Goal: Transaction & Acquisition: Obtain resource

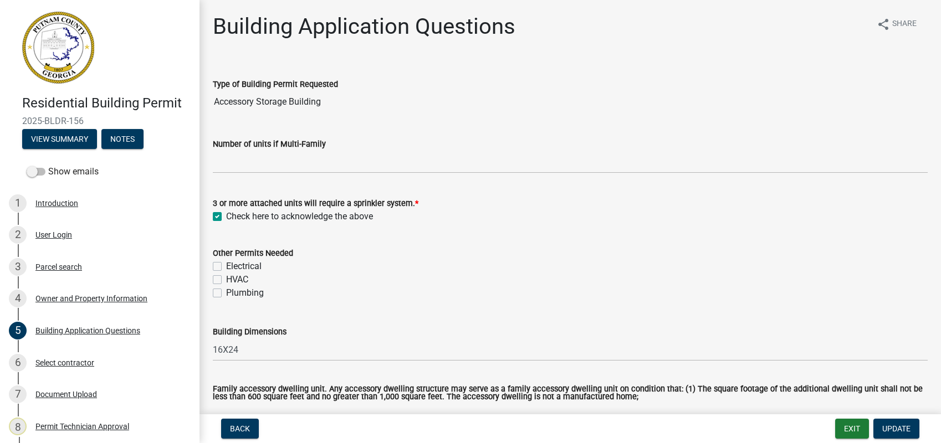
select select "66c6023b-7b80-4b39-890f-2b3c562deced"
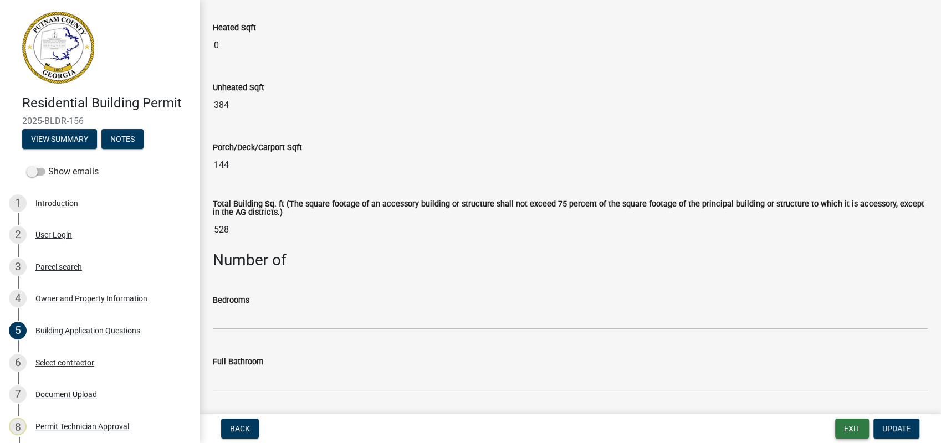
click at [845, 425] on button "Exit" at bounding box center [852, 429] width 34 height 20
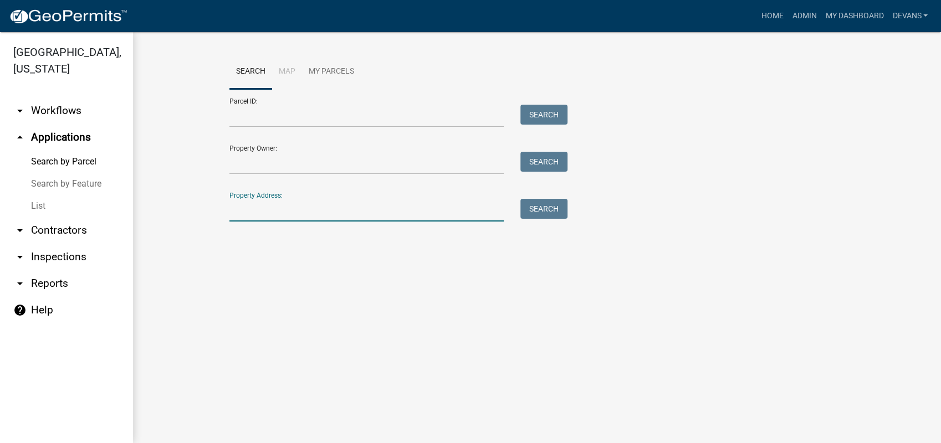
click at [244, 210] on input "Property Address:" at bounding box center [366, 210] width 274 height 23
type input "1"
type input "h"
click at [266, 194] on div "Property Address: Search" at bounding box center [395, 202] width 333 height 38
click at [262, 204] on input "Property Address:" at bounding box center [366, 210] width 274 height 23
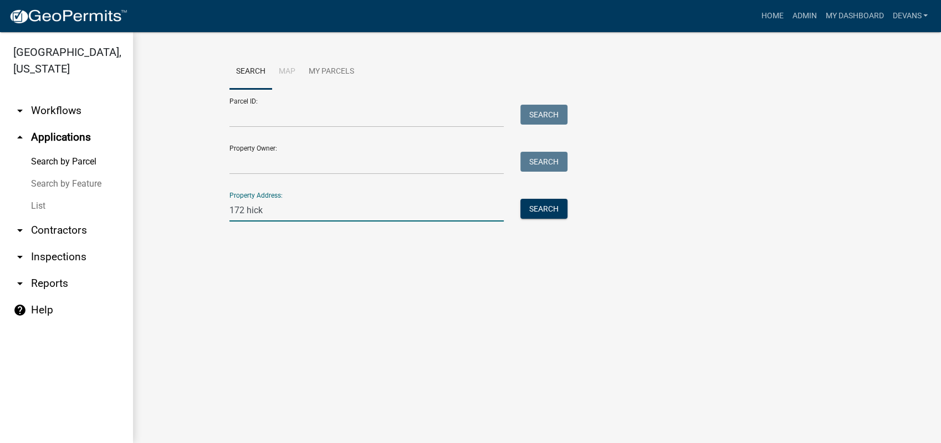
type input "172 hickory point"
click at [534, 213] on button "Search" at bounding box center [543, 209] width 47 height 20
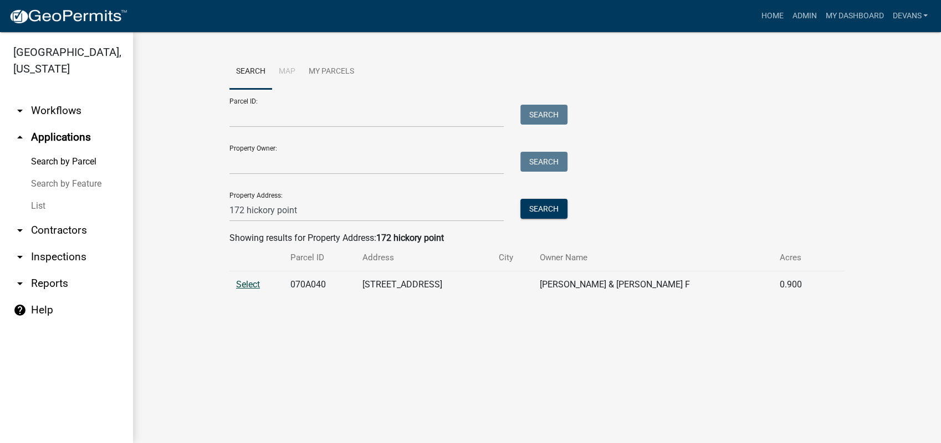
click at [249, 285] on span "Select" at bounding box center [248, 284] width 24 height 11
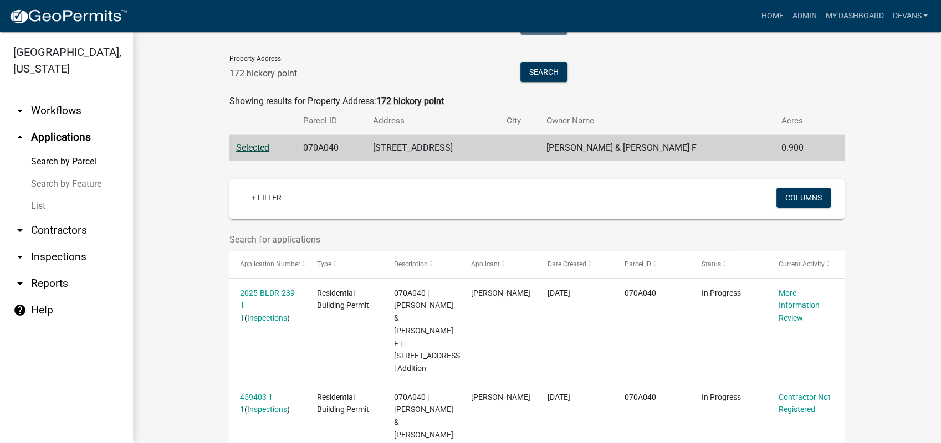
scroll to position [308, 0]
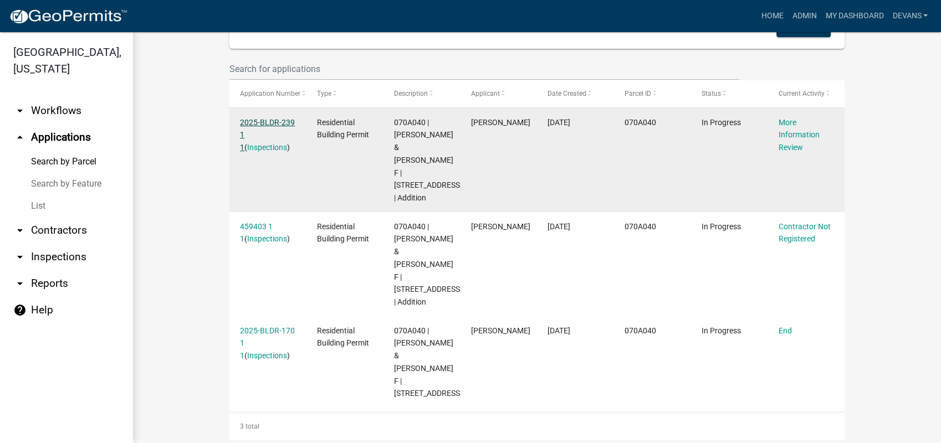
click at [257, 118] on link "2025-BLDR-239 1 1" at bounding box center [267, 135] width 55 height 34
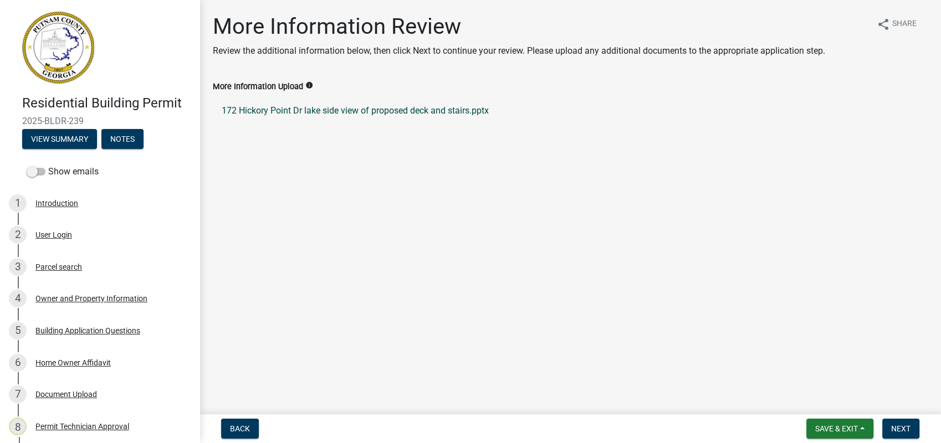
click at [307, 111] on link "172 Hickory Point Dr lake side view of proposed deck and stairs.pptx" at bounding box center [570, 111] width 715 height 27
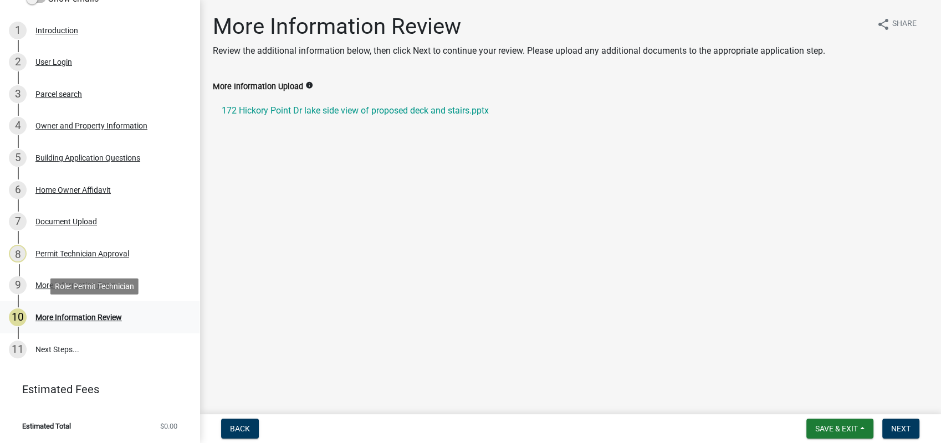
click at [87, 315] on div "More Information Review" at bounding box center [78, 318] width 86 height 8
click at [293, 110] on link "172 Hickory Point Dr lake side view of proposed deck and stairs.pptx" at bounding box center [570, 111] width 715 height 27
click at [87, 248] on div "8 Permit Technician Approval" at bounding box center [95, 254] width 173 height 18
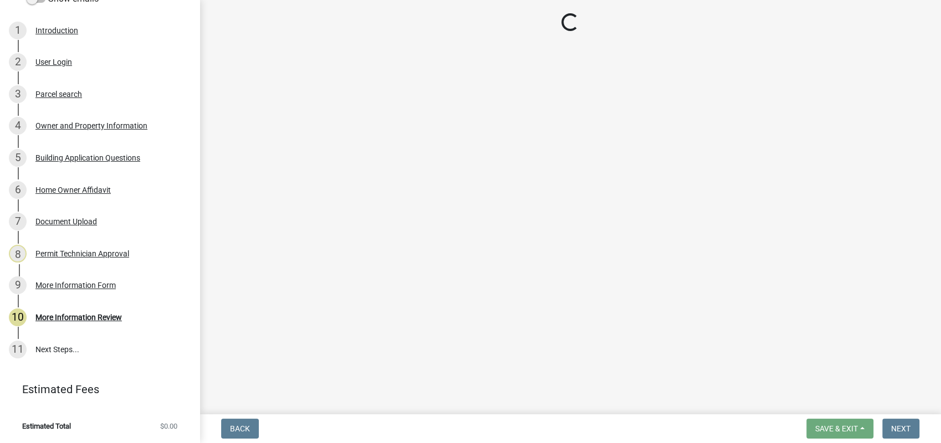
select select "34fe85c2-5f76-4343-b6bb-8ca387e0bed7"
select select "83394b22-4a11-496c-8e5c-75ade2e72faf"
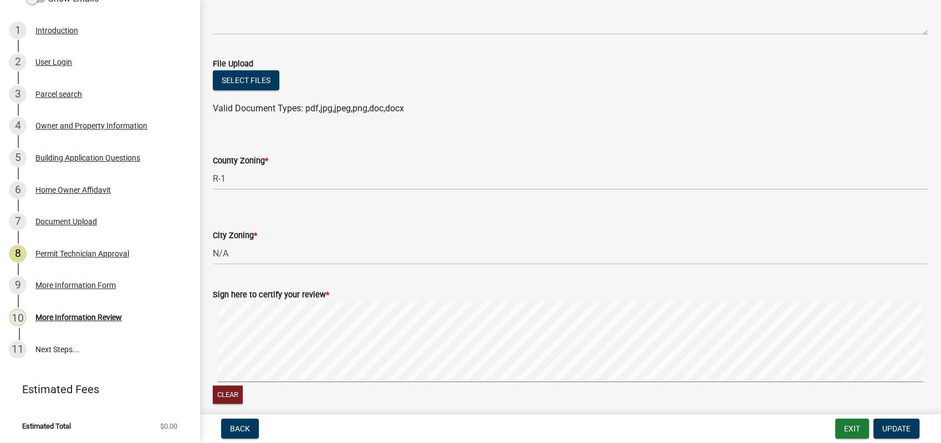
scroll to position [234, 0]
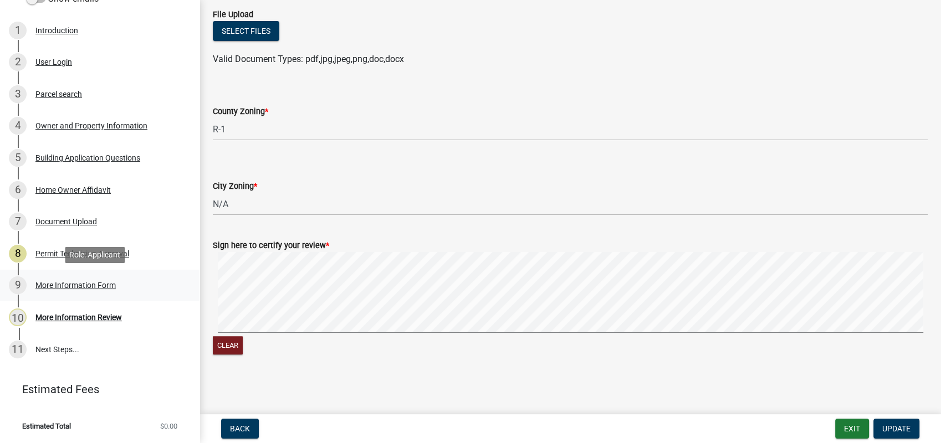
click at [79, 274] on link "9 More Information Form" at bounding box center [100, 286] width 200 height 32
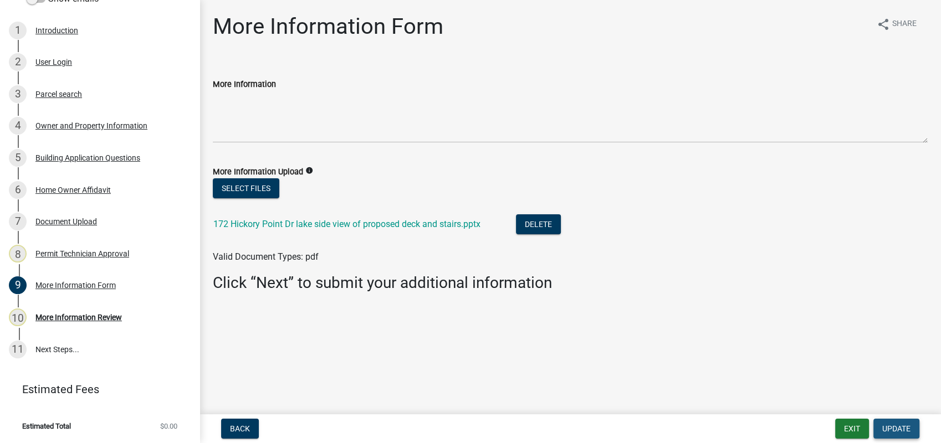
click at [892, 427] on span "Update" at bounding box center [896, 429] width 28 height 9
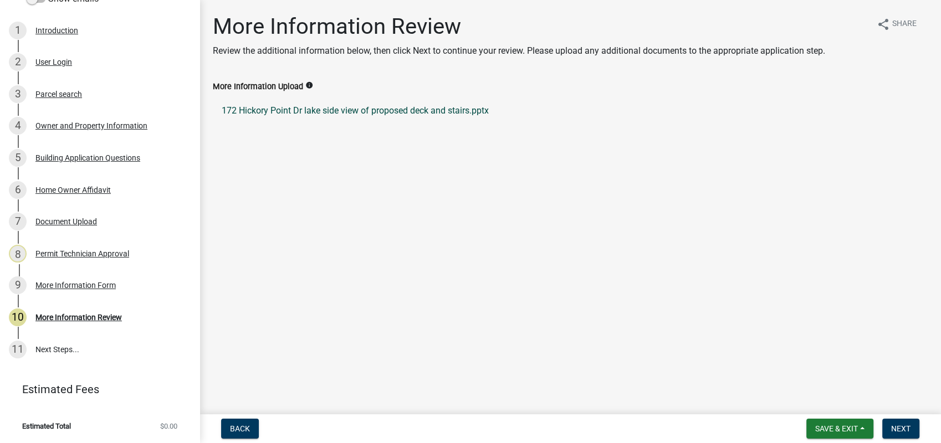
click at [283, 113] on link "172 Hickory Point Dr lake side view of proposed deck and stairs.pptx" at bounding box center [570, 111] width 715 height 27
click at [301, 109] on link "172 Hickory Point Dr lake side view of proposed deck and stairs.pptx" at bounding box center [570, 111] width 715 height 27
click at [90, 227] on div "7 Document Upload" at bounding box center [95, 222] width 173 height 18
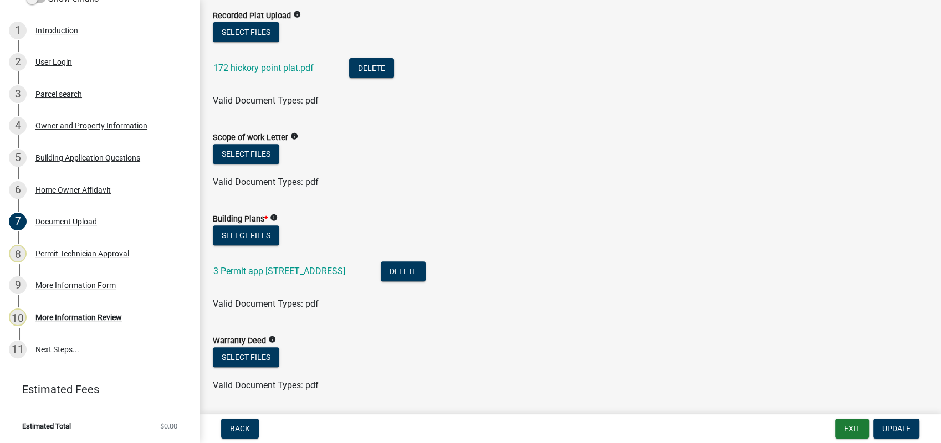
scroll to position [431, 0]
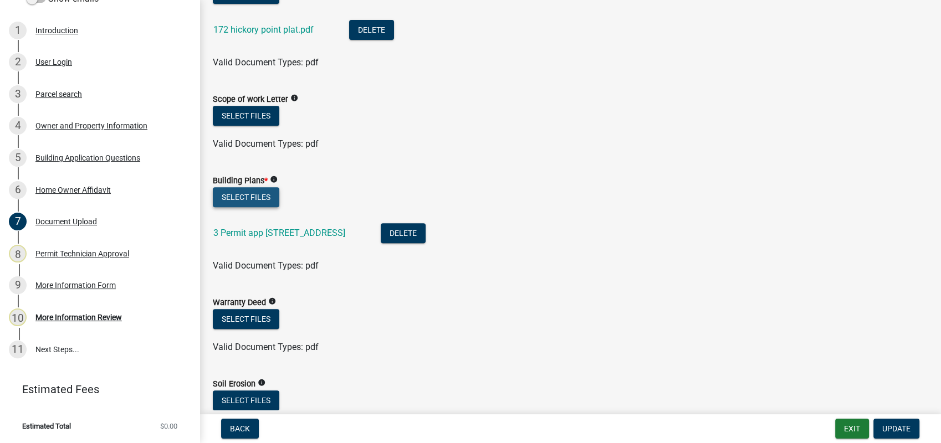
click at [238, 191] on button "Select files" at bounding box center [246, 197] width 67 height 20
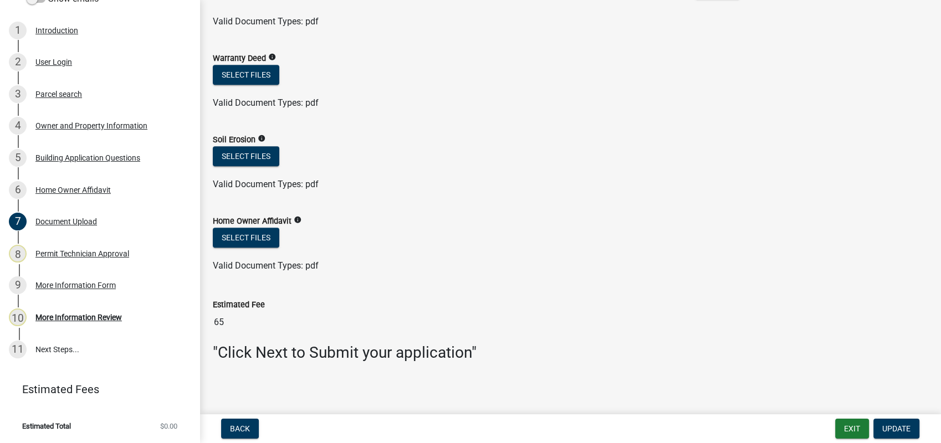
scroll to position [719, 0]
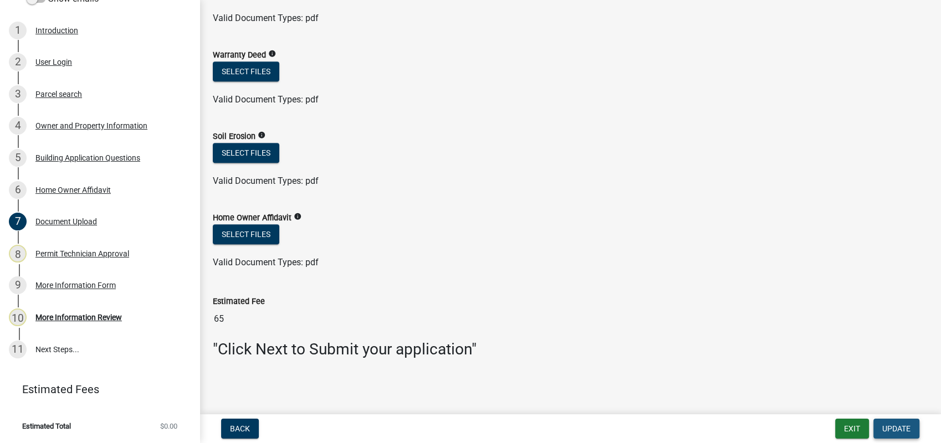
click at [885, 430] on span "Update" at bounding box center [896, 429] width 28 height 9
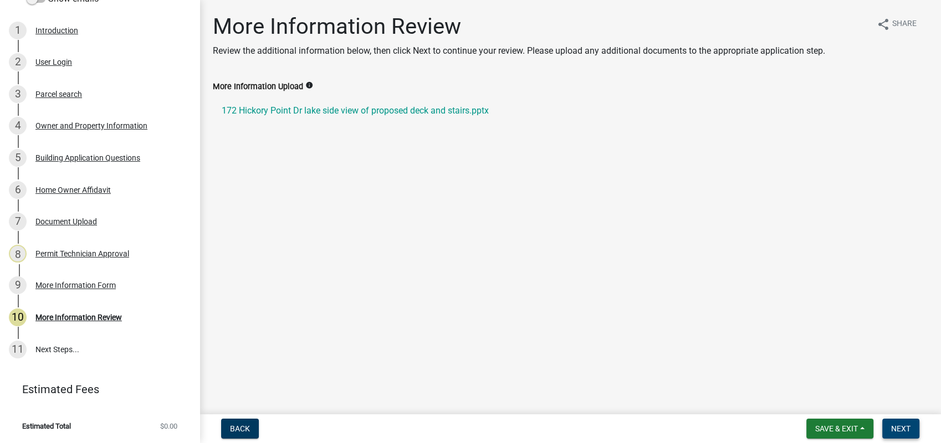
click at [903, 431] on span "Next" at bounding box center [900, 429] width 19 height 9
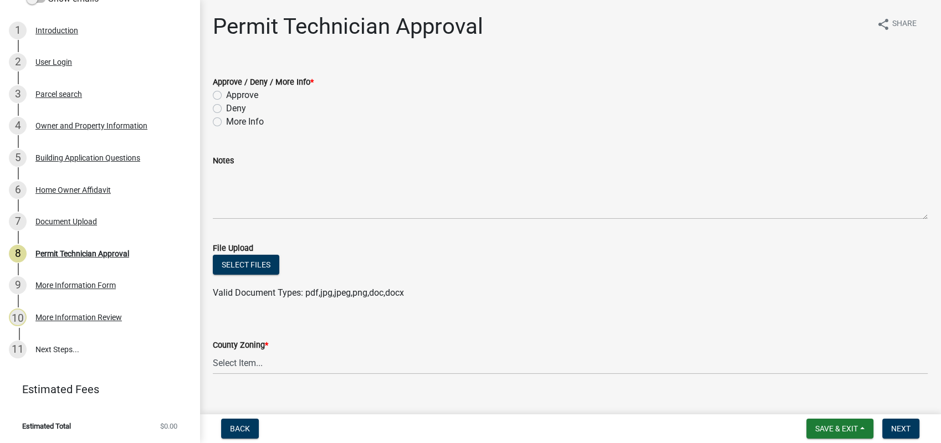
click at [226, 95] on label "Approve" at bounding box center [242, 95] width 32 height 13
click at [226, 95] on input "Approve" at bounding box center [229, 92] width 7 height 7
radio input "true"
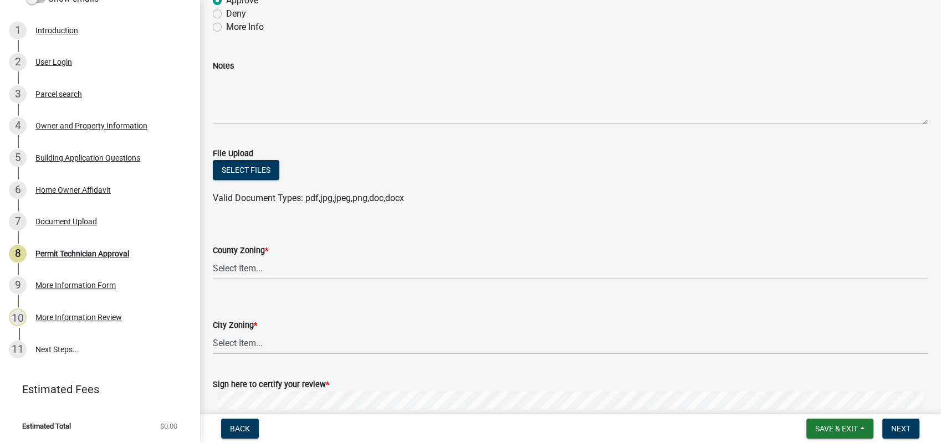
scroll to position [234, 0]
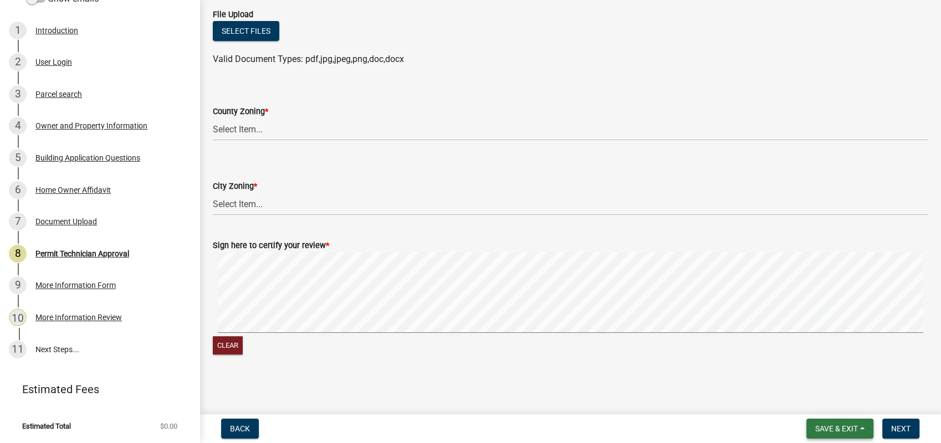
click at [825, 426] on span "Save & Exit" at bounding box center [836, 429] width 43 height 9
click at [819, 371] on button "Save" at bounding box center [829, 373] width 89 height 27
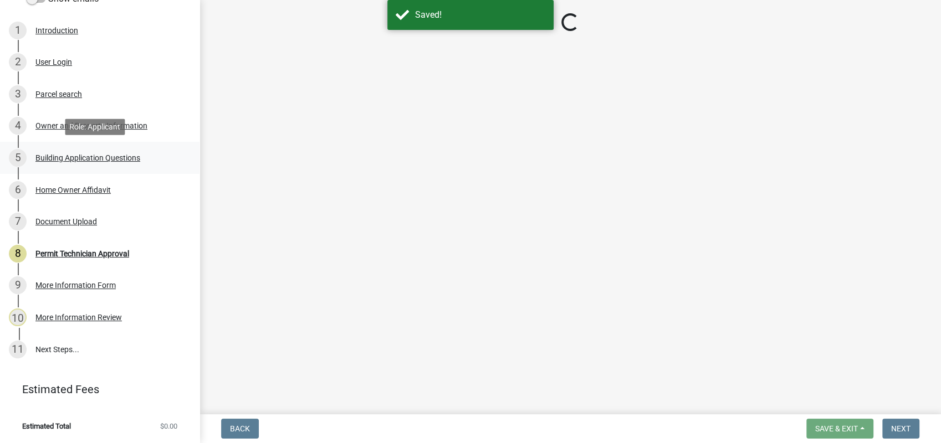
click at [91, 164] on div "5 Building Application Questions" at bounding box center [95, 158] width 173 height 18
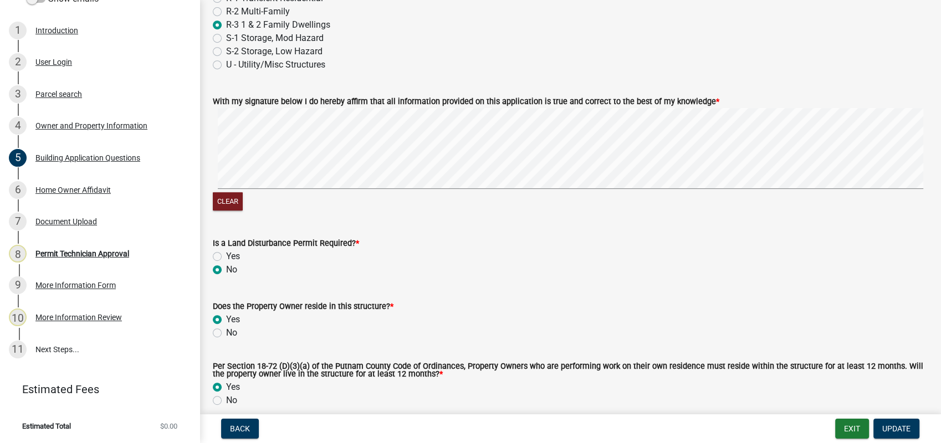
scroll to position [4800, 0]
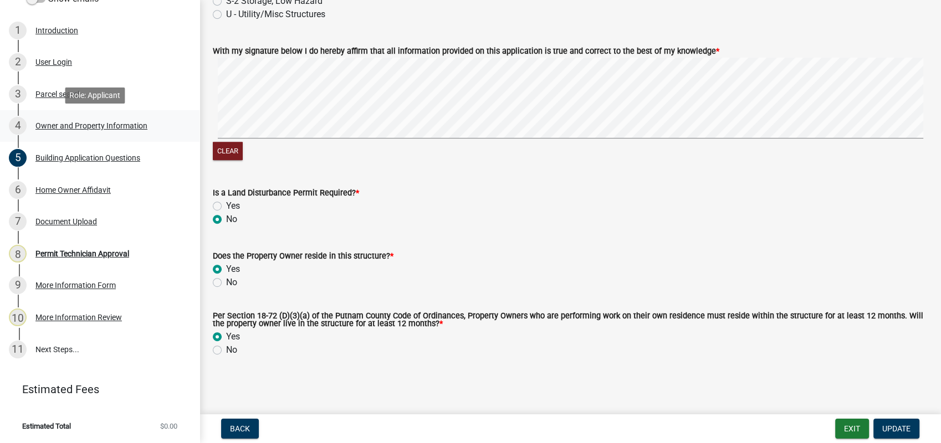
click at [89, 126] on div "Owner and Property Information" at bounding box center [91, 126] width 112 height 8
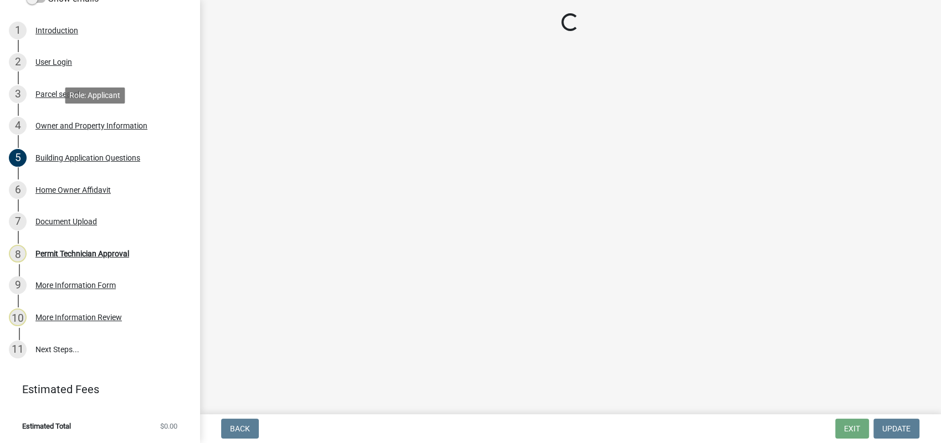
scroll to position [0, 0]
select select "78bfdc44-73ff-456e-a557-d4c99b9c08be"
select select "83394b22-4a11-496c-8e5c-75ade2e72faf"
select select "295c155f-de53-4b68-9fdd-08c8883e9b6f"
select select "fa9ac713-ff98-4511-b6d6-b752a2dce95a"
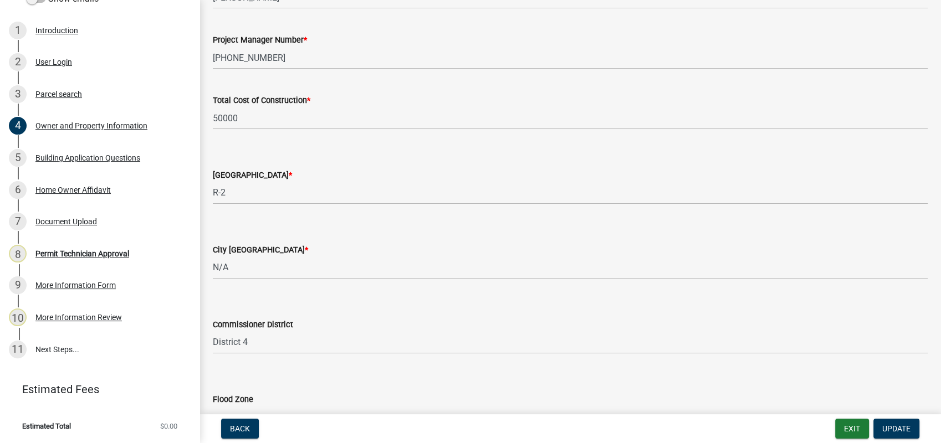
scroll to position [1876, 0]
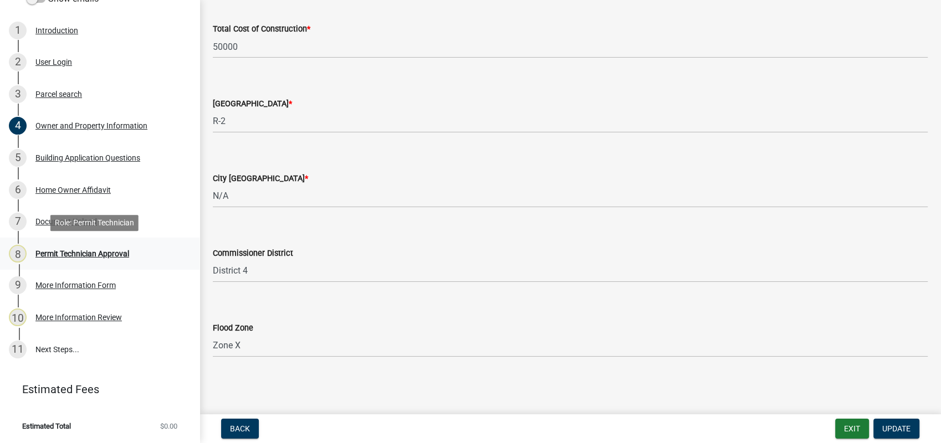
click at [102, 253] on div "Permit Technician Approval" at bounding box center [82, 254] width 94 height 8
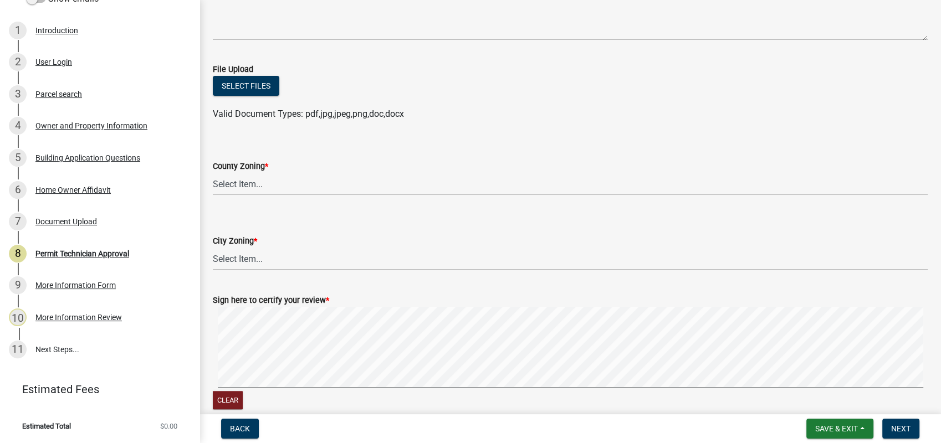
scroll to position [185, 0]
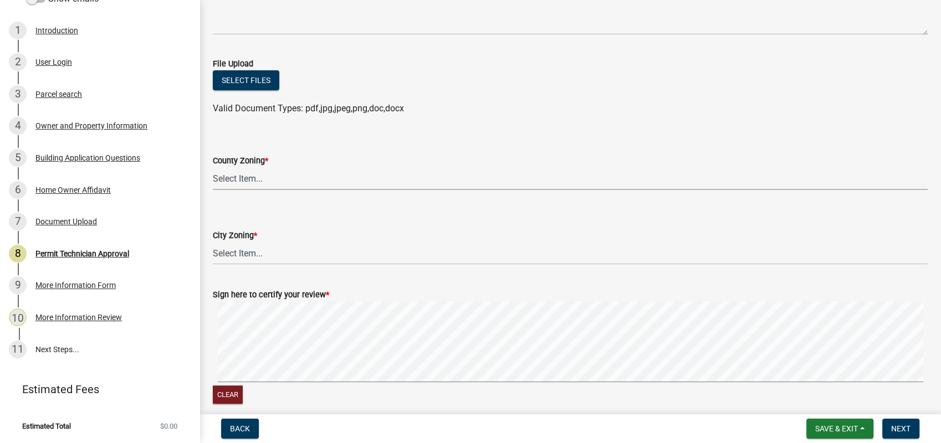
click at [241, 179] on select "Select Item... AG-1 R-1R R-1 R-2 MHP RM-1 RM-3 C-1 C-2 I-M PUD N/A" at bounding box center [570, 178] width 715 height 23
click at [213, 167] on select "Select Item... AG-1 R-1R R-1 R-2 MHP RM-1 RM-3 C-1 C-2 I-M PUD N/A" at bounding box center [570, 178] width 715 height 23
select select "78bfdc44-73ff-456e-a557-d4c99b9c08be"
click at [244, 248] on select "Select Item... A-1 A-2 R-1 R-2 R-3 R-4 MHP C-1 C-2 I-1 I-2 DB FH H-P N/A" at bounding box center [570, 253] width 715 height 23
click at [213, 242] on select "Select Item... A-1 A-2 R-1 R-2 R-3 R-4 MHP C-1 C-2 I-1 I-2 DB FH H-P N/A" at bounding box center [570, 253] width 715 height 23
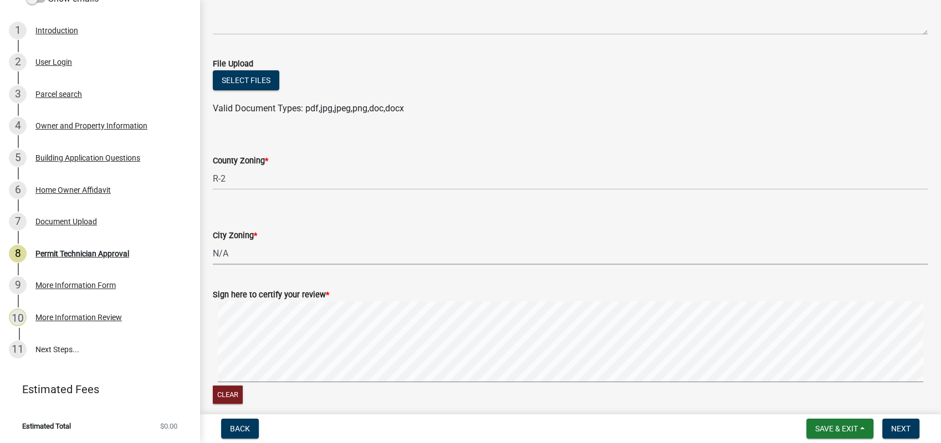
select select "83394b22-4a11-496c-8e5c-75ade2e72faf"
click at [611, 356] on form "Sign here to certify your review * Clear" at bounding box center [570, 340] width 715 height 131
click at [905, 430] on span "Next" at bounding box center [900, 429] width 19 height 9
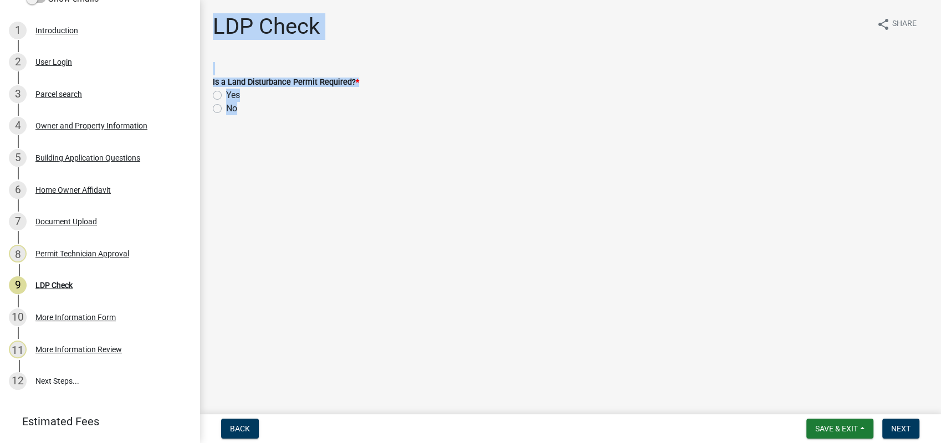
click at [226, 107] on label "No" at bounding box center [231, 108] width 11 height 13
click at [226, 107] on input "No" at bounding box center [229, 105] width 7 height 7
radio input "true"
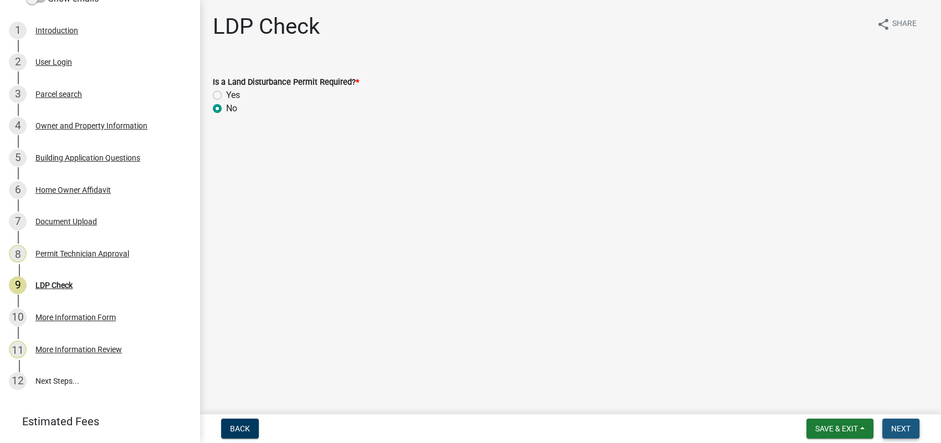
click at [905, 425] on span "Next" at bounding box center [900, 429] width 19 height 9
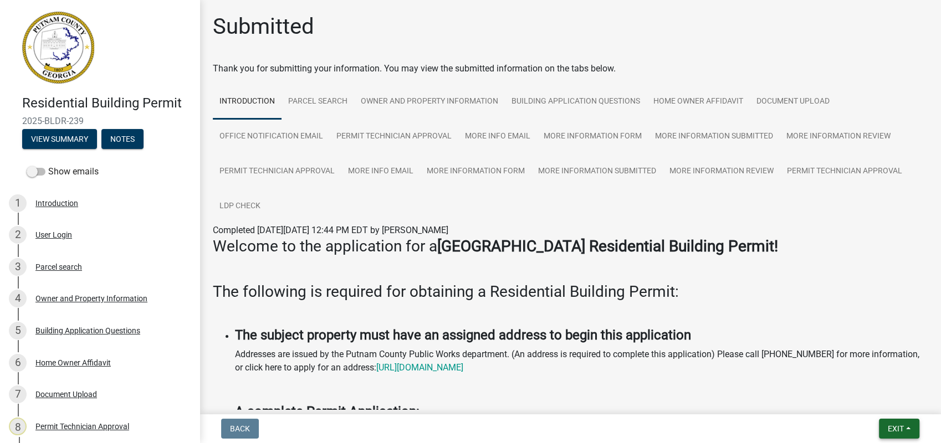
click at [898, 433] on span "Exit" at bounding box center [896, 429] width 16 height 9
click at [887, 399] on button "Save & Exit" at bounding box center [875, 400] width 89 height 27
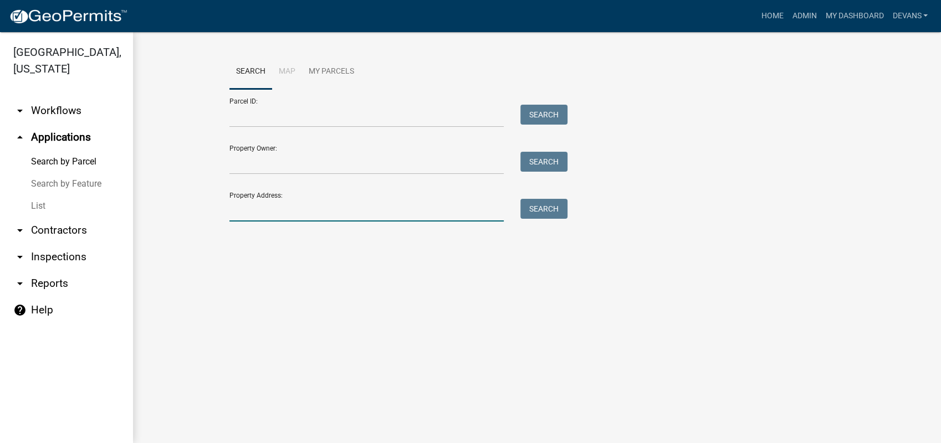
click at [238, 211] on input "Property Address:" at bounding box center [366, 210] width 274 height 23
type input "117 shoals pt"
click at [533, 206] on button "Search" at bounding box center [543, 209] width 47 height 20
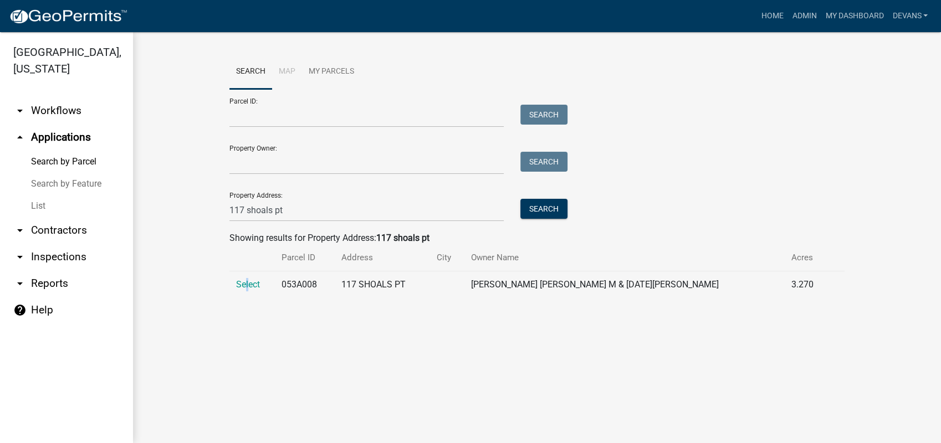
click at [248, 275] on td "Select" at bounding box center [251, 285] width 45 height 27
drag, startPoint x: 248, startPoint y: 275, endPoint x: 248, endPoint y: 285, distance: 10.0
click at [248, 285] on span "Select" at bounding box center [248, 284] width 24 height 11
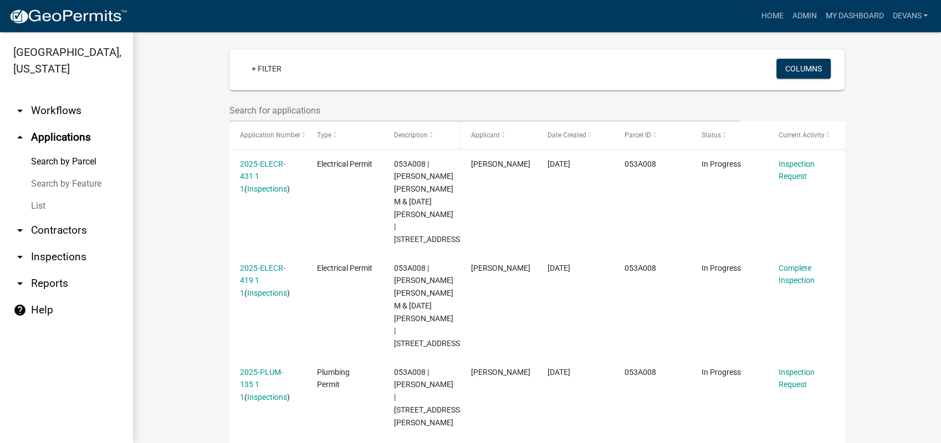
scroll to position [246, 0]
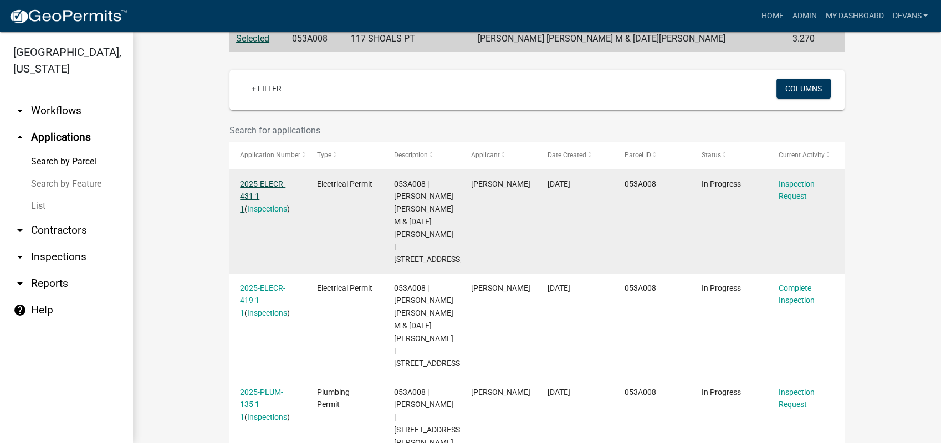
click at [251, 186] on link "2025-ELECR-431 1 1" at bounding box center [262, 197] width 45 height 34
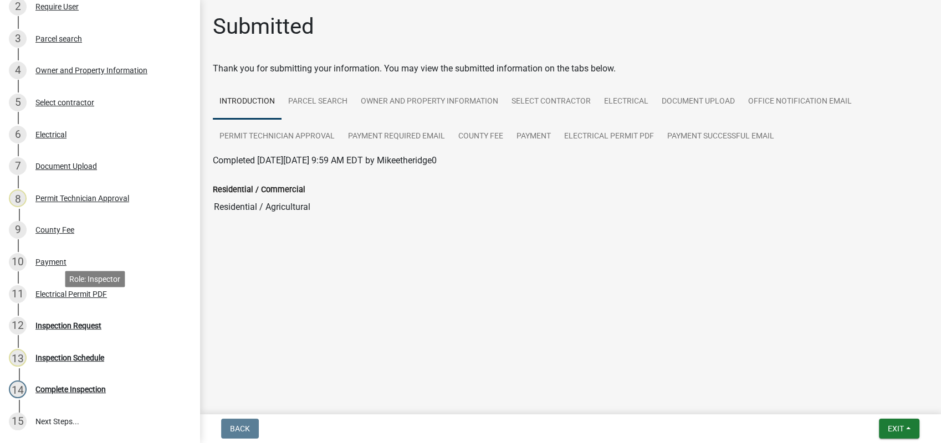
scroll to position [308, 0]
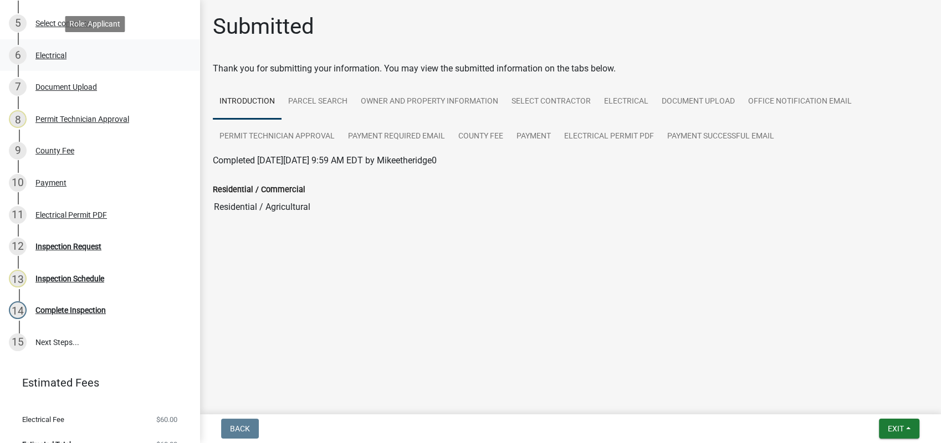
click at [62, 52] on div "Electrical" at bounding box center [50, 56] width 31 height 8
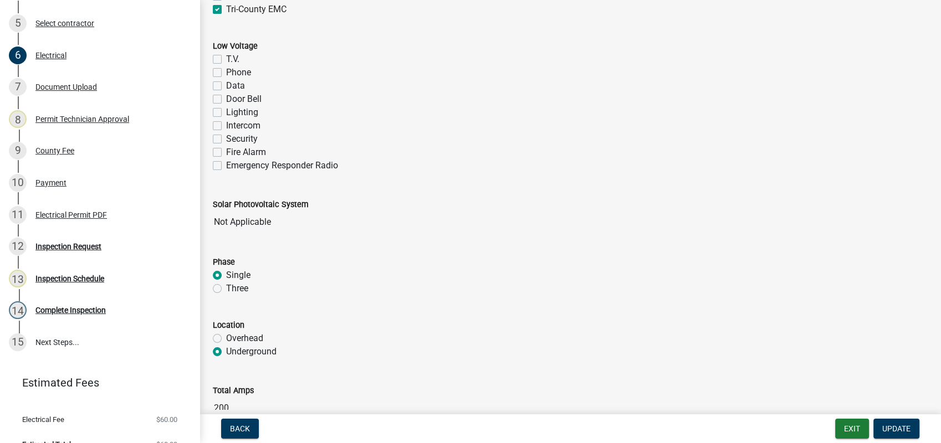
scroll to position [554, 0]
click at [891, 430] on span "Update" at bounding box center [896, 429] width 28 height 9
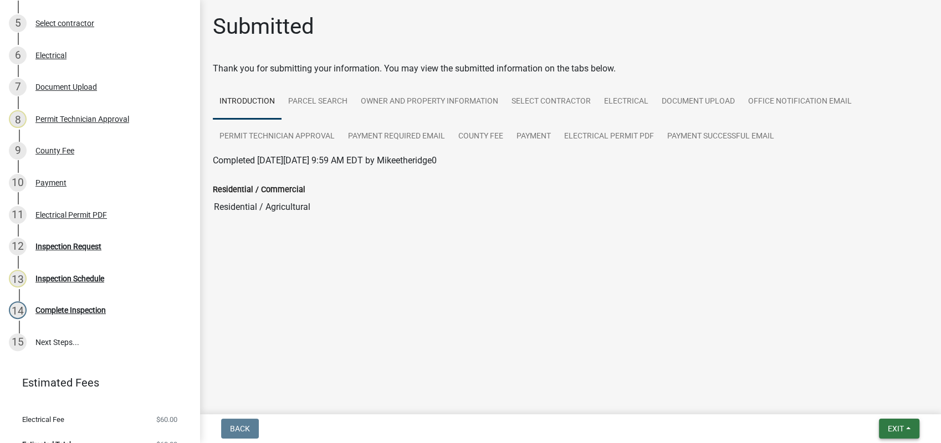
click at [882, 424] on button "Exit" at bounding box center [899, 429] width 40 height 20
click at [863, 403] on button "Save & Exit" at bounding box center [875, 400] width 89 height 27
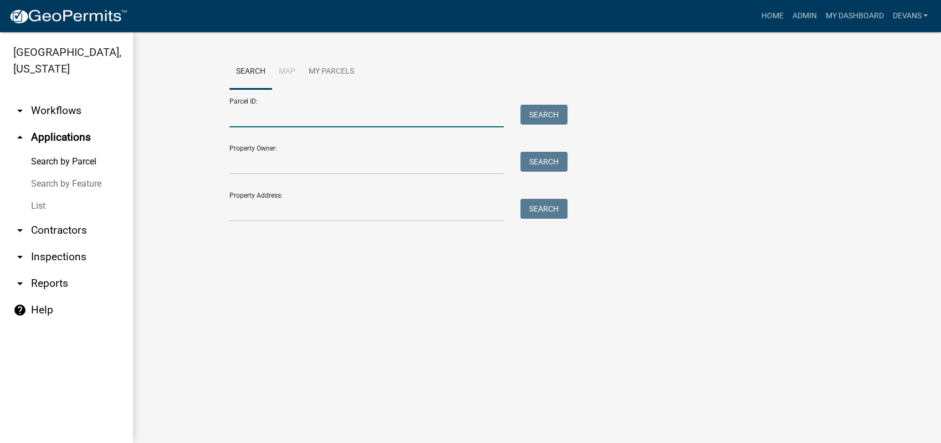
click at [244, 117] on input "Parcel ID:" at bounding box center [366, 116] width 274 height 23
click at [237, 217] on input "Property Address:" at bounding box center [366, 210] width 274 height 23
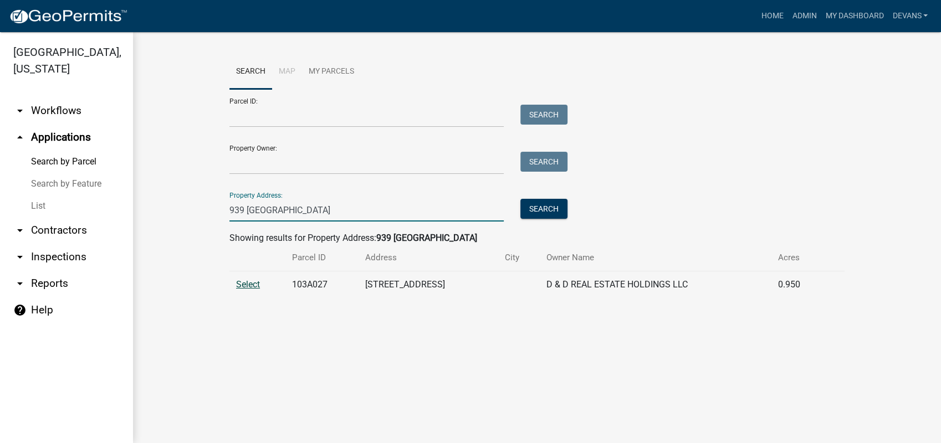
type input "939 greensboro"
click at [247, 288] on span "Select" at bounding box center [248, 284] width 24 height 11
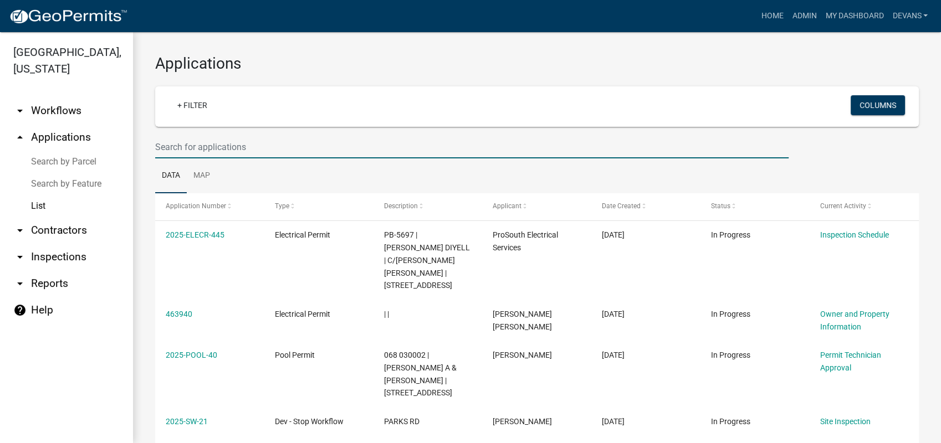
click at [188, 149] on input "text" at bounding box center [472, 147] width 634 height 23
click at [40, 210] on link "List" at bounding box center [66, 206] width 133 height 22
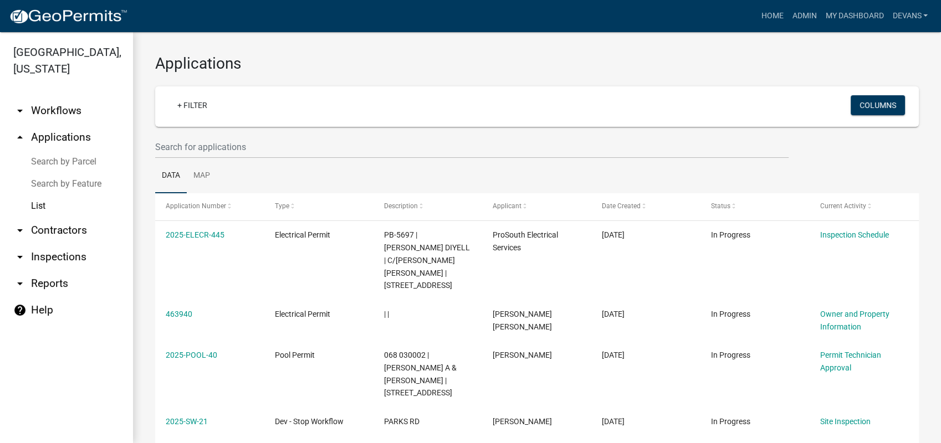
click at [40, 208] on link "List" at bounding box center [66, 206] width 133 height 22
click at [45, 135] on link "arrow_drop_up Applications" at bounding box center [66, 137] width 133 height 27
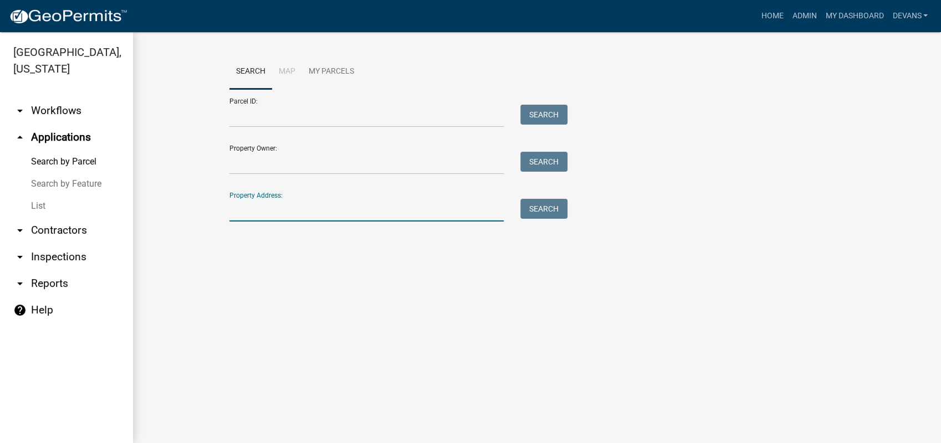
click at [282, 207] on input "Property Address:" at bounding box center [366, 210] width 274 height 23
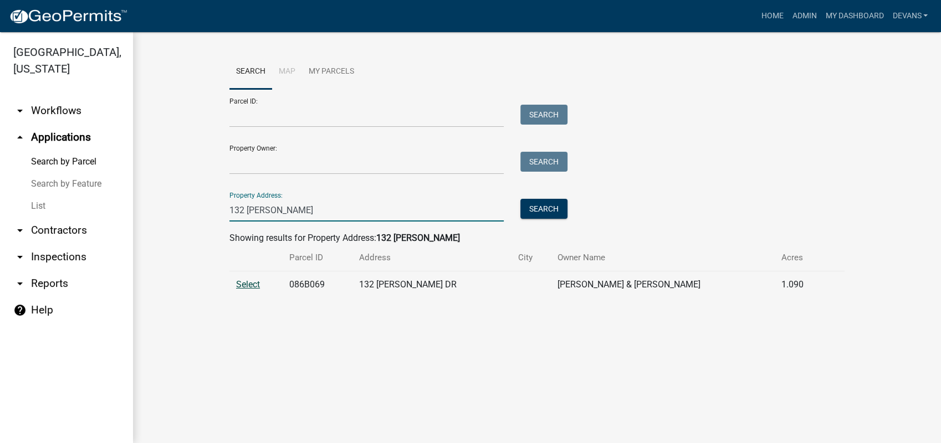
type input "132 spurgeon"
click at [248, 283] on span "Select" at bounding box center [248, 284] width 24 height 11
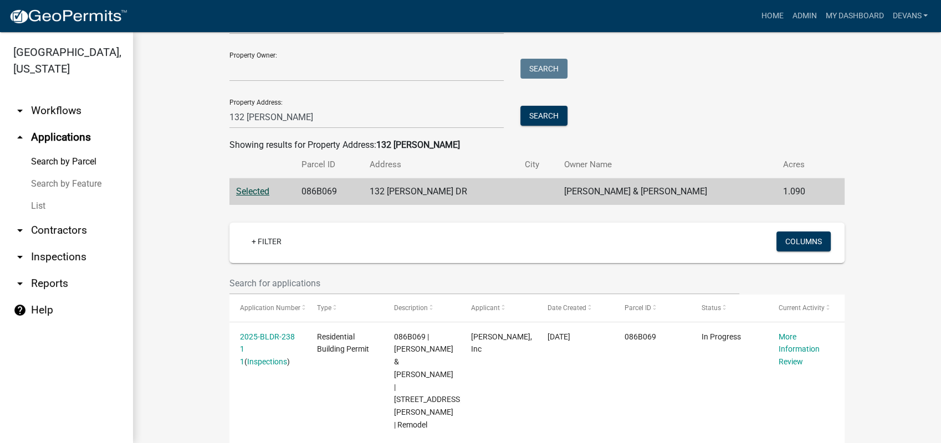
scroll to position [105, 0]
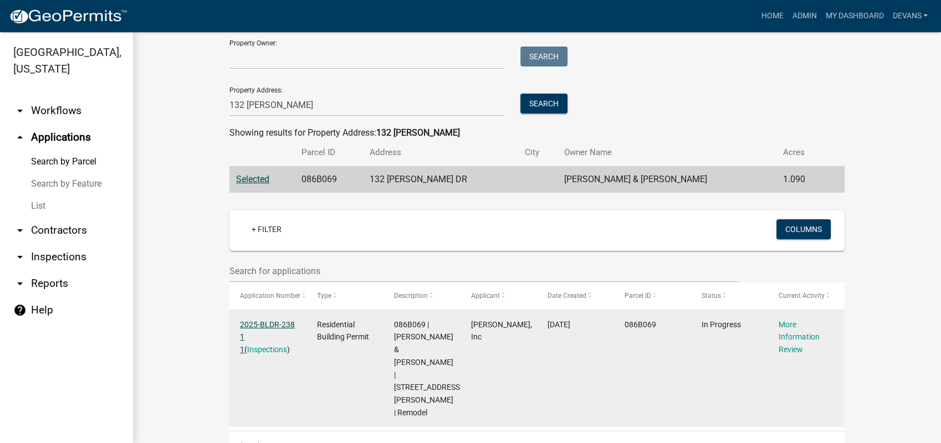
click at [266, 324] on link "2025-BLDR-238 1 1" at bounding box center [267, 337] width 55 height 34
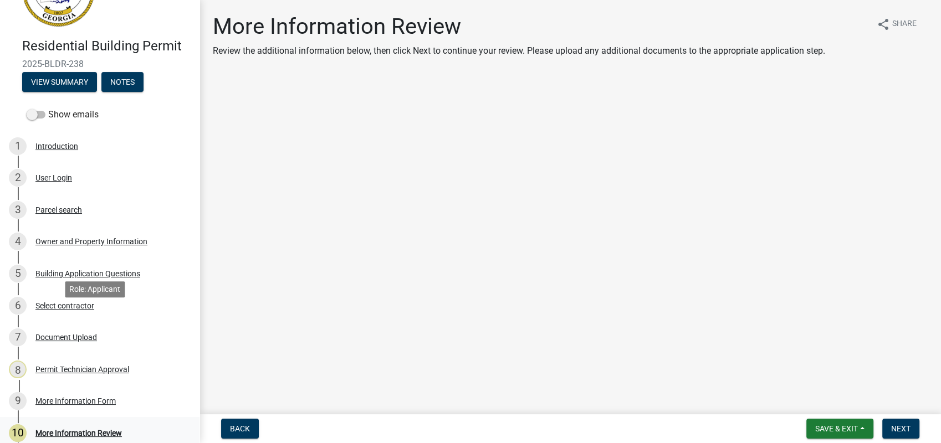
scroll to position [173, 0]
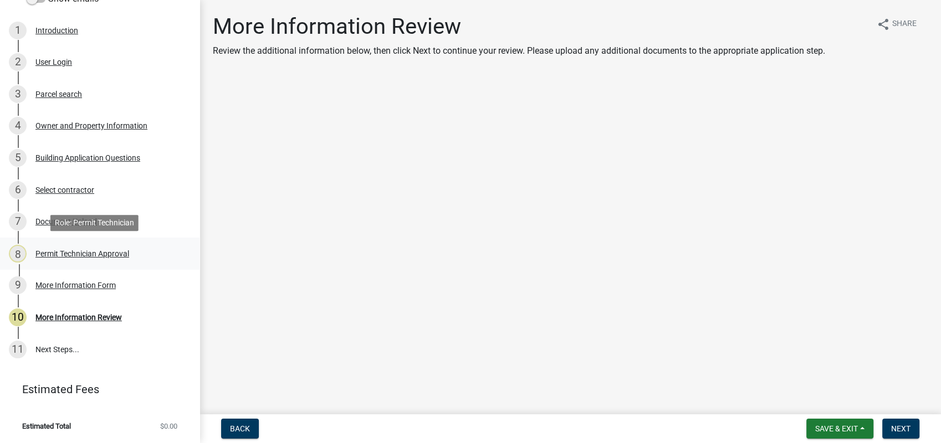
click at [82, 254] on div "Permit Technician Approval" at bounding box center [82, 254] width 94 height 8
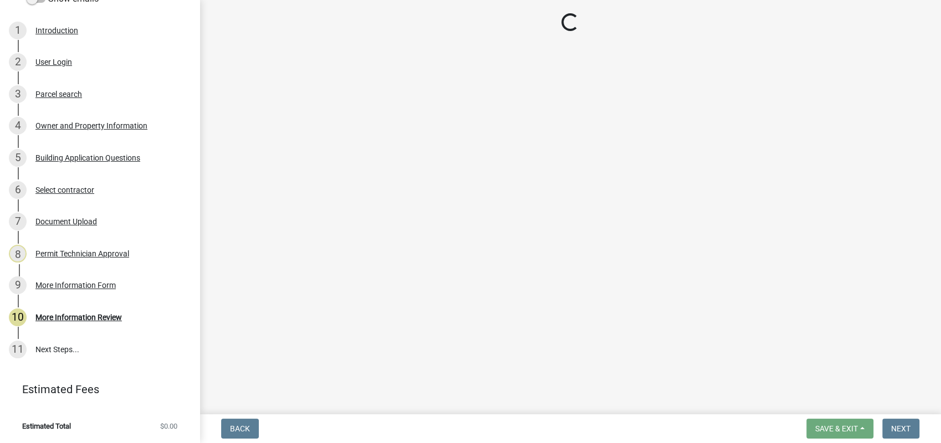
select select "34fe85c2-5f76-4343-b6bb-8ca387e0bed7"
select select "83394b22-4a11-496c-8e5c-75ade2e72faf"
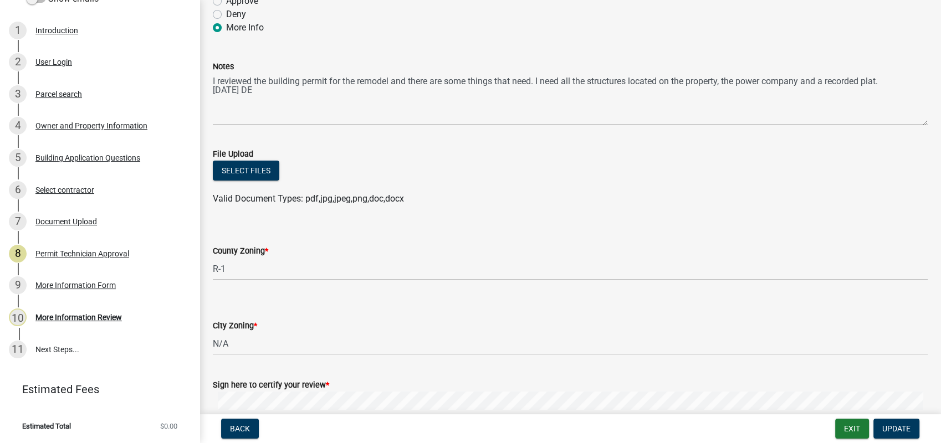
scroll to position [0, 0]
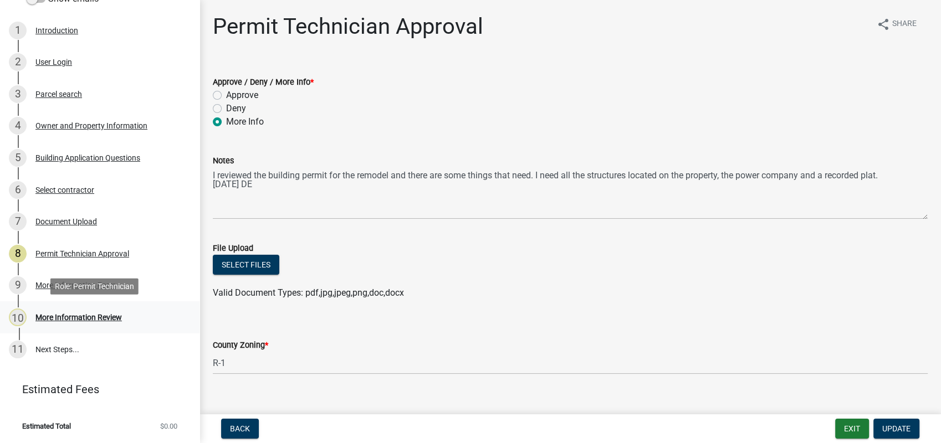
click at [81, 317] on div "More Information Review" at bounding box center [78, 318] width 86 height 8
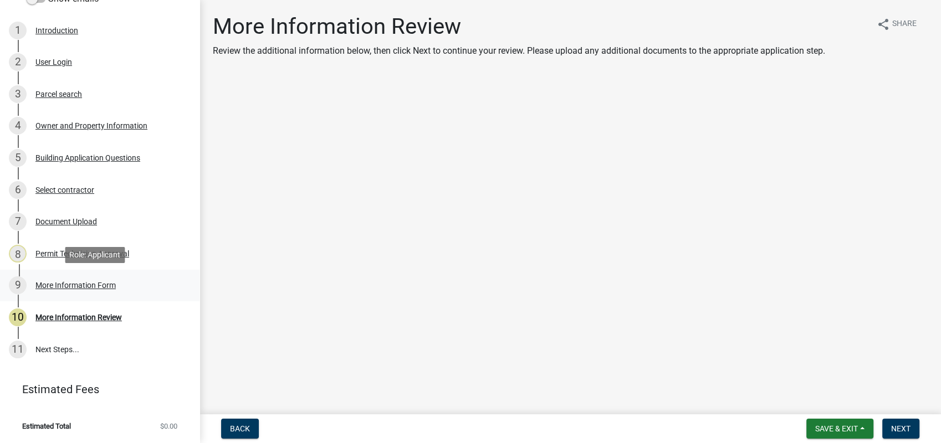
click at [67, 282] on div "More Information Form" at bounding box center [75, 286] width 80 height 8
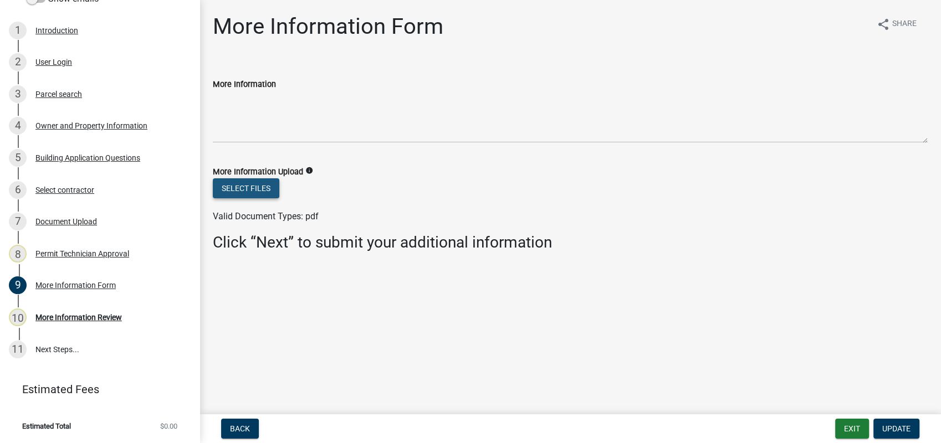
click at [237, 188] on button "Select files" at bounding box center [246, 188] width 67 height 20
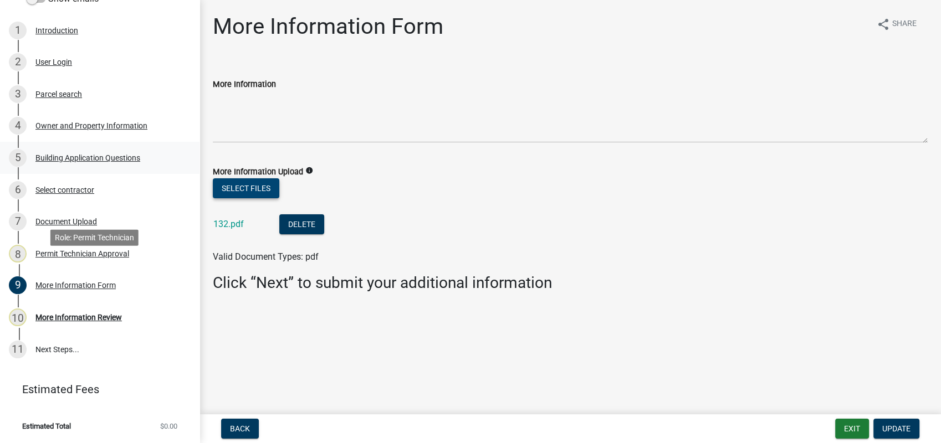
scroll to position [49, 0]
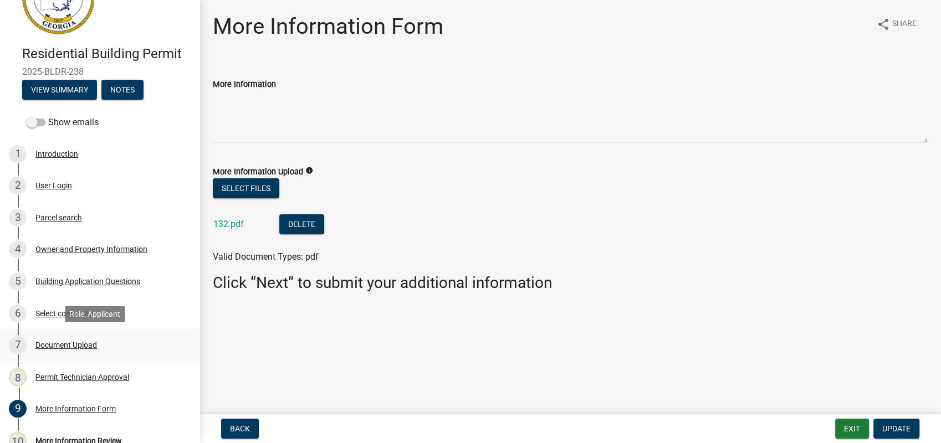
click at [84, 347] on div "Document Upload" at bounding box center [66, 345] width 62 height 8
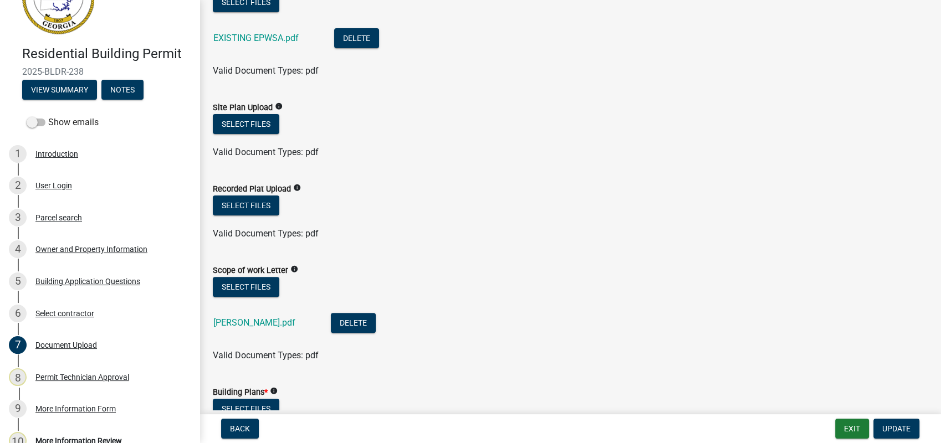
scroll to position [308, 0]
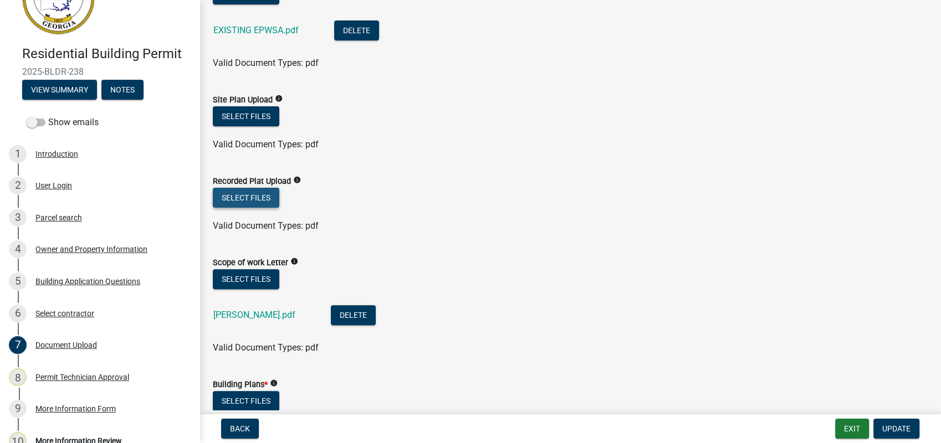
click at [257, 191] on button "Select files" at bounding box center [246, 198] width 67 height 20
click at [249, 196] on button "Select files" at bounding box center [246, 198] width 67 height 20
click at [243, 200] on button "Select files" at bounding box center [246, 198] width 67 height 20
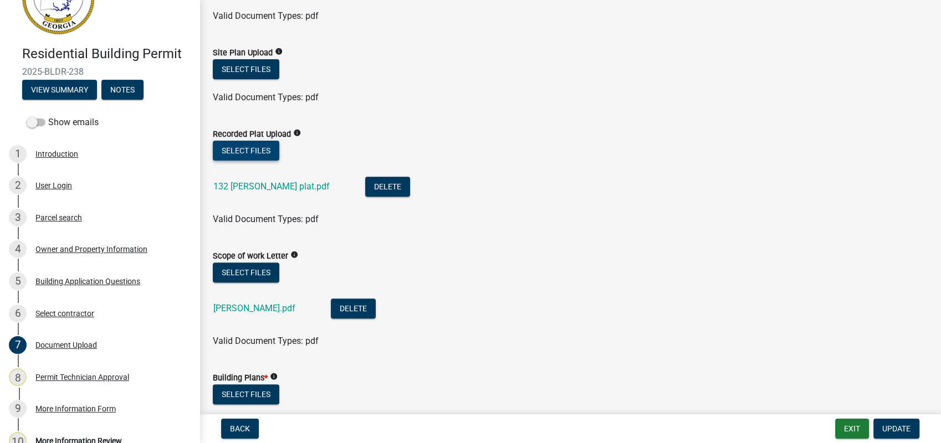
scroll to position [554, 0]
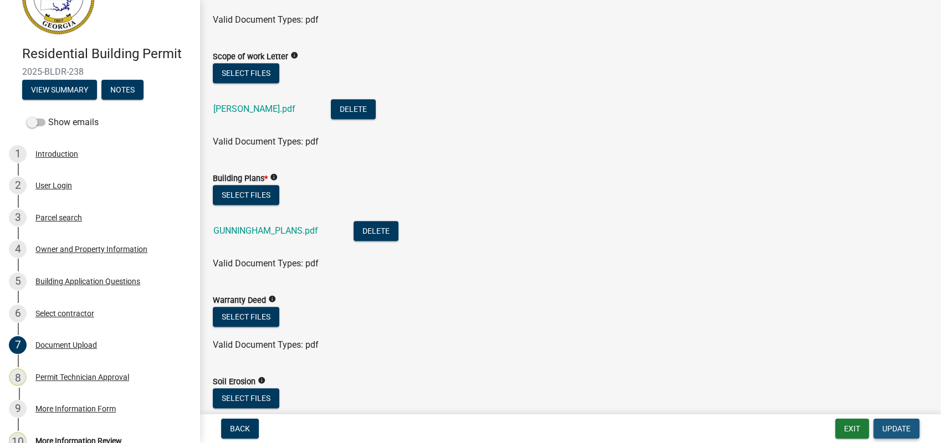
click at [896, 425] on span "Update" at bounding box center [896, 429] width 28 height 9
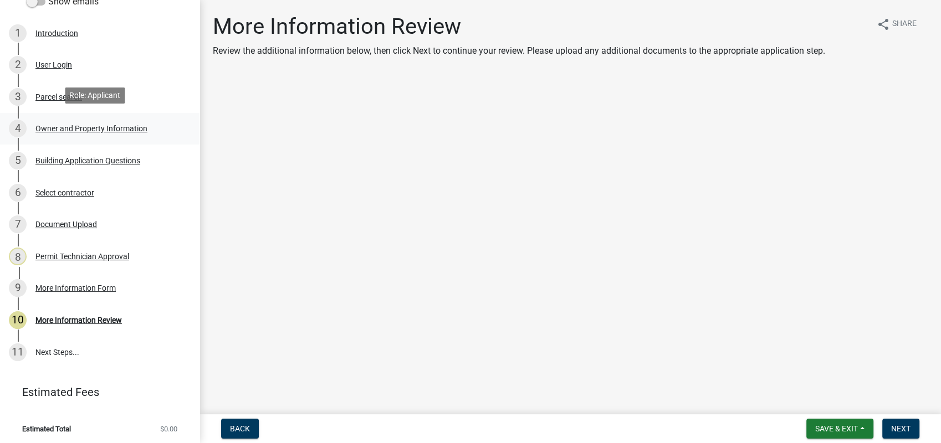
scroll to position [173, 0]
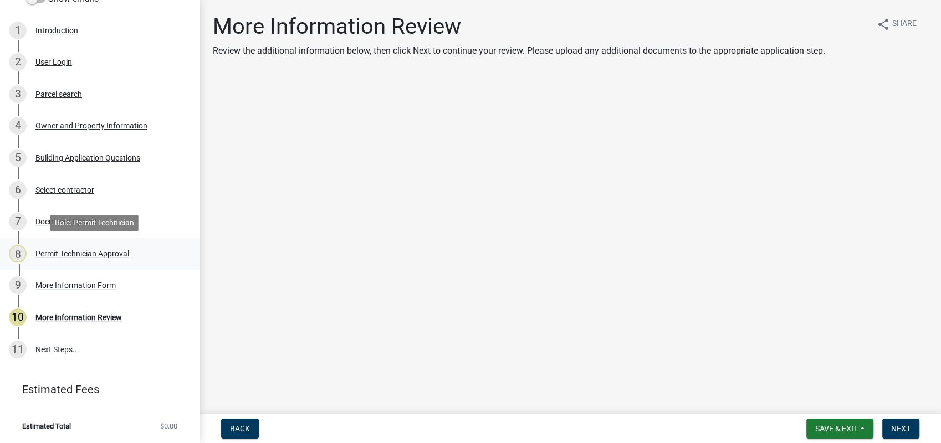
click at [49, 252] on div "Permit Technician Approval" at bounding box center [82, 254] width 94 height 8
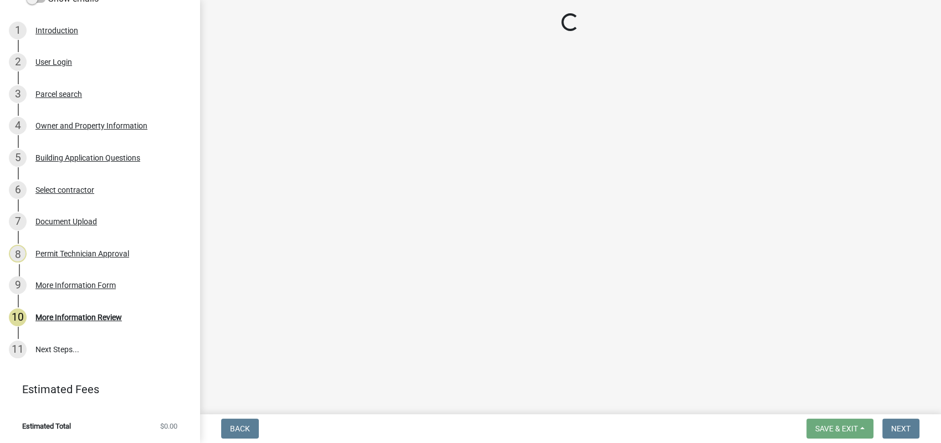
select select "34fe85c2-5f76-4343-b6bb-8ca387e0bed7"
select select "83394b22-4a11-496c-8e5c-75ade2e72faf"
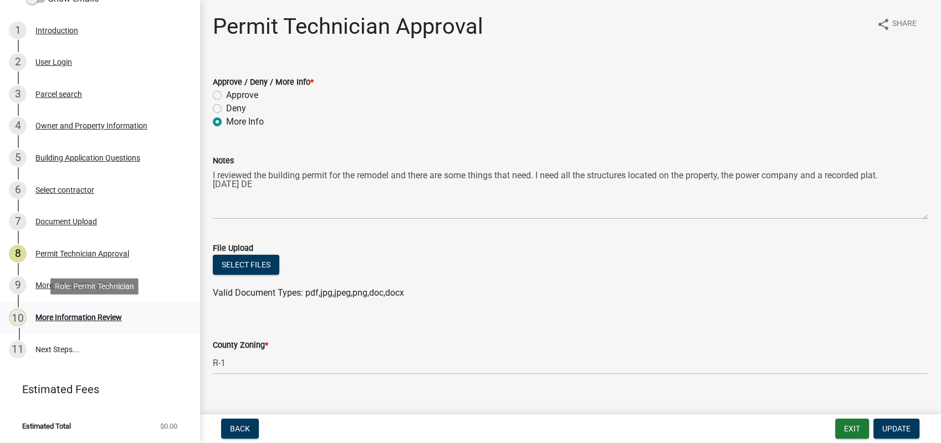
click at [81, 315] on div "More Information Review" at bounding box center [78, 318] width 86 height 8
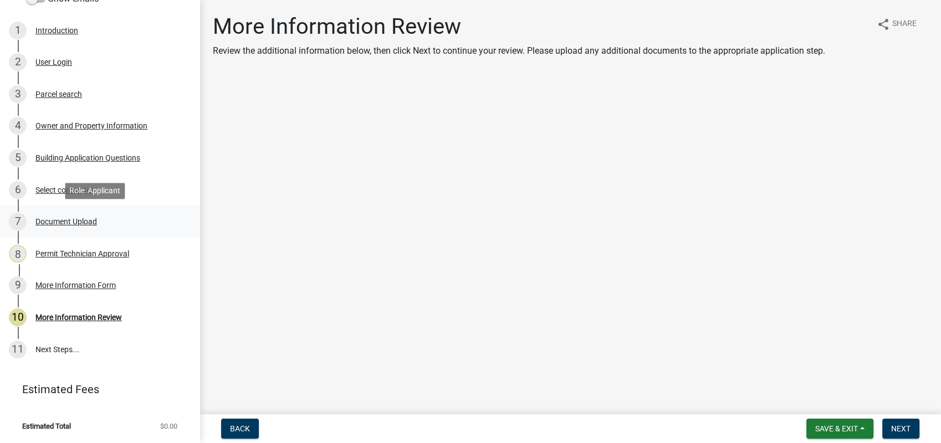
click at [81, 213] on div "7 Document Upload" at bounding box center [95, 222] width 173 height 18
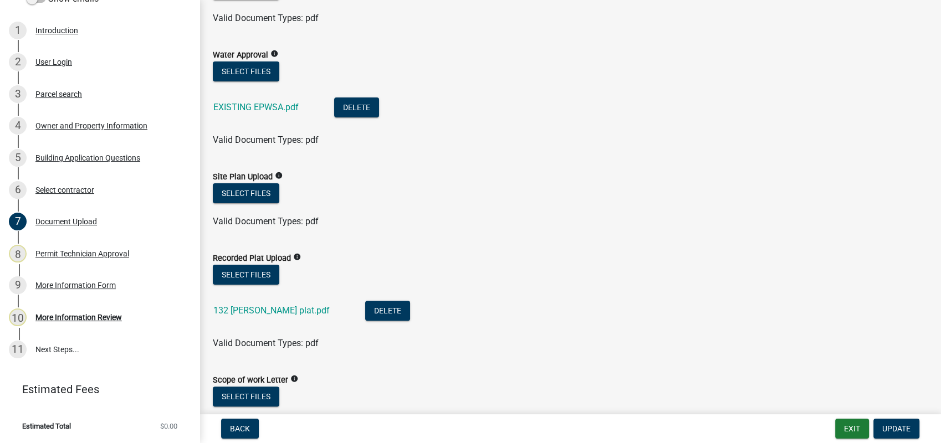
scroll to position [246, 0]
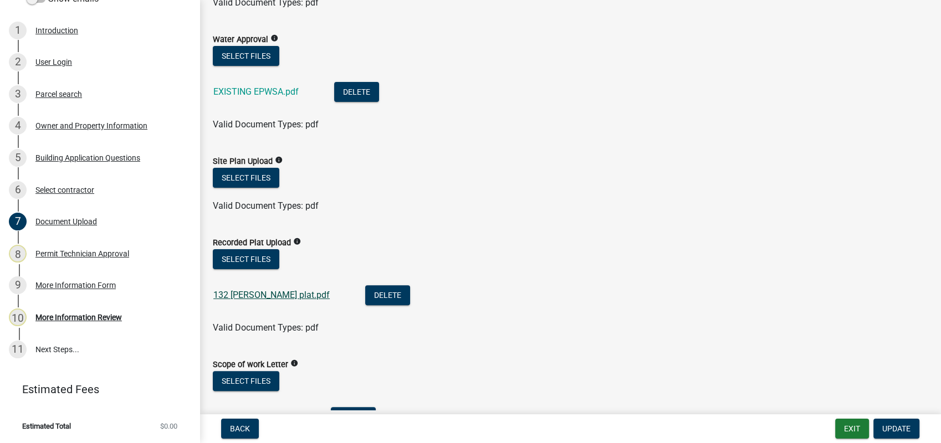
click at [248, 293] on link "132 Spurgeon plat.pdf" at bounding box center [271, 295] width 116 height 11
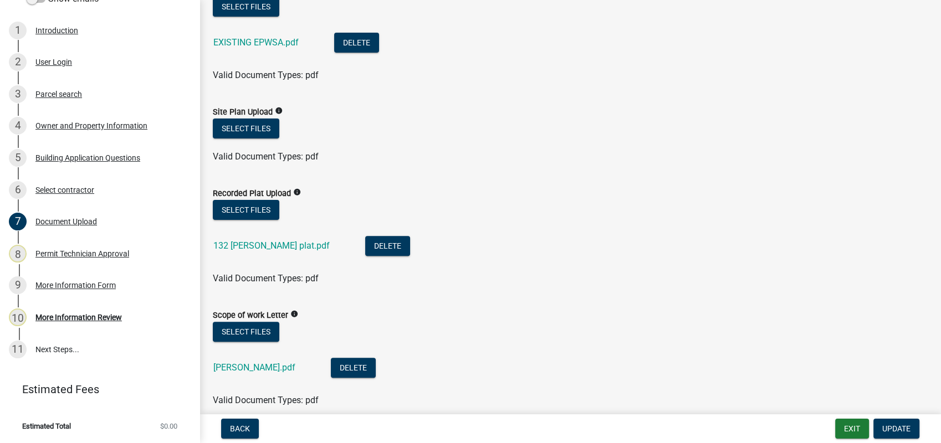
scroll to position [369, 0]
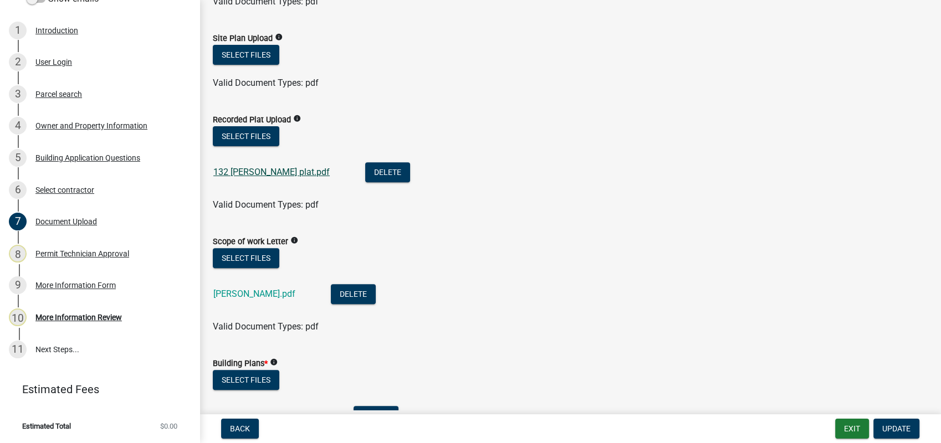
click at [262, 172] on link "132 Spurgeon plat.pdf" at bounding box center [271, 172] width 116 height 11
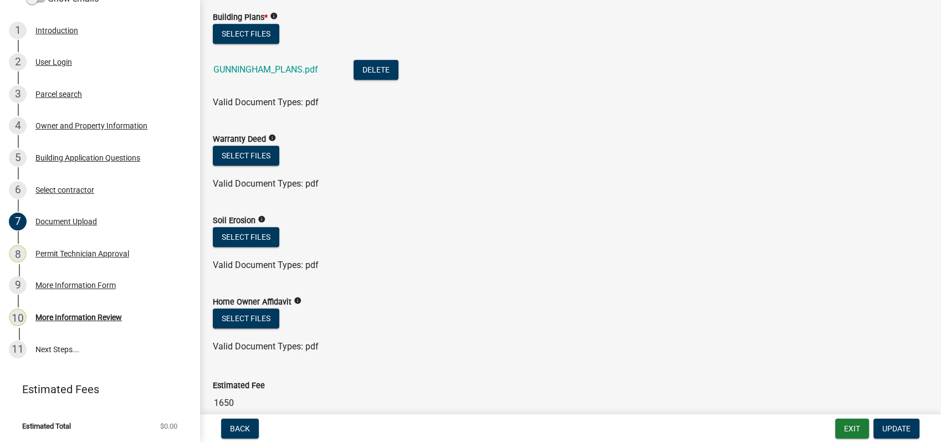
scroll to position [800, 0]
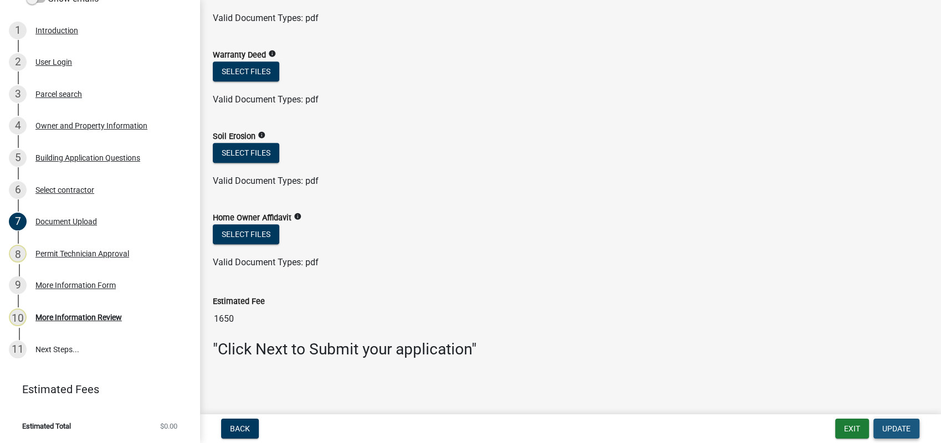
click at [901, 428] on span "Update" at bounding box center [896, 429] width 28 height 9
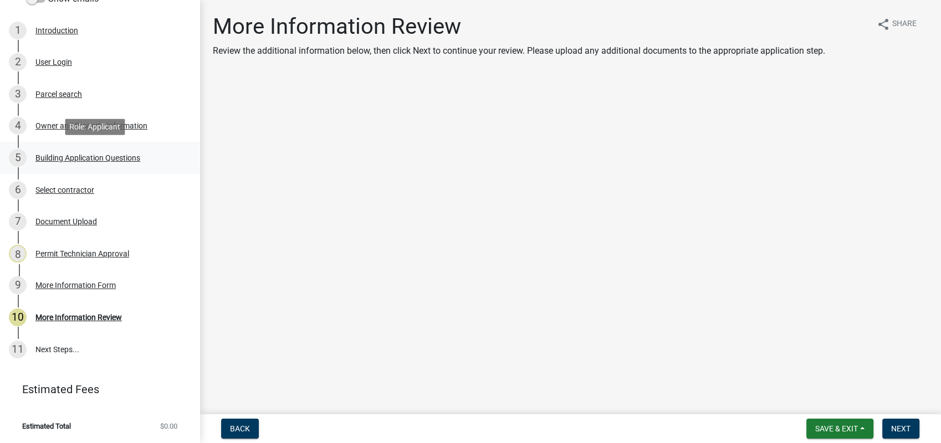
click at [123, 155] on div "Building Application Questions" at bounding box center [87, 158] width 105 height 8
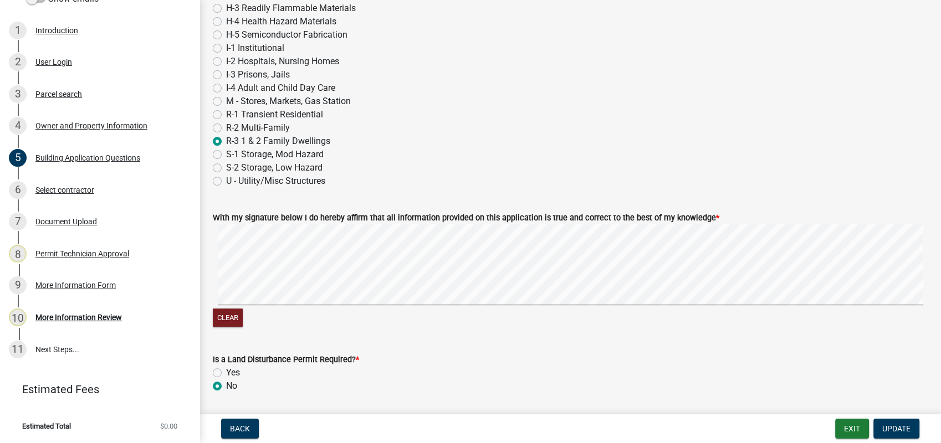
scroll to position [4669, 0]
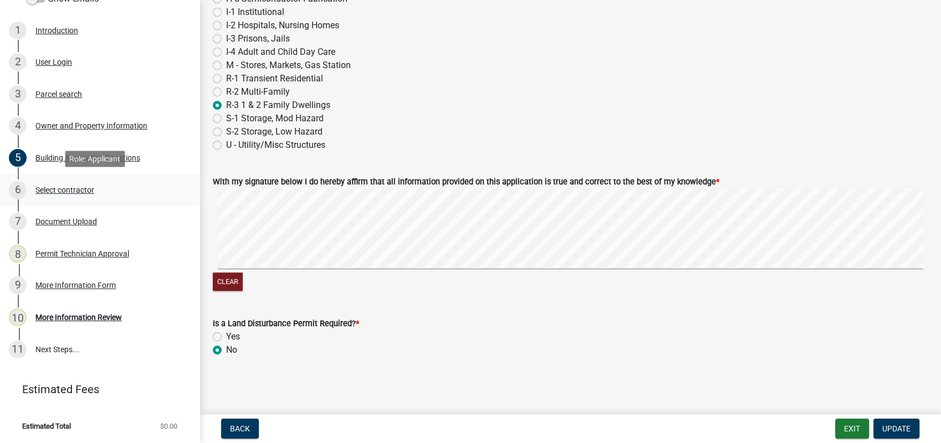
click at [51, 188] on div "Select contractor" at bounding box center [64, 190] width 59 height 8
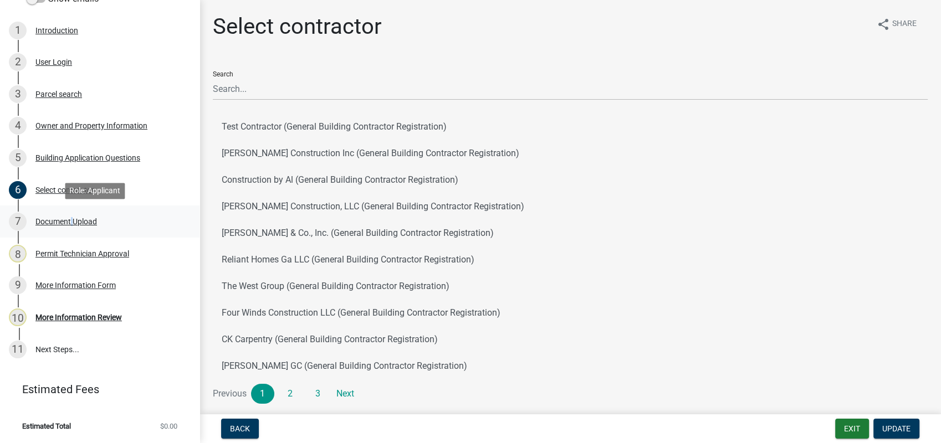
click at [70, 216] on div "7 Document Upload" at bounding box center [95, 222] width 173 height 18
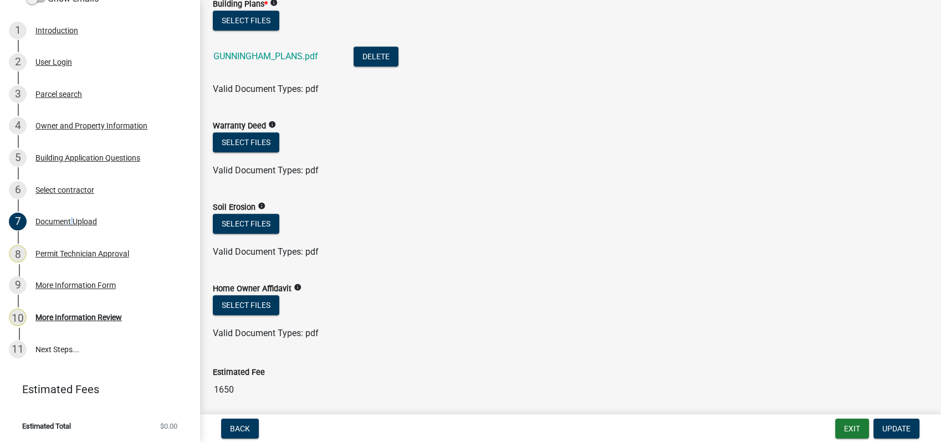
scroll to position [800, 0]
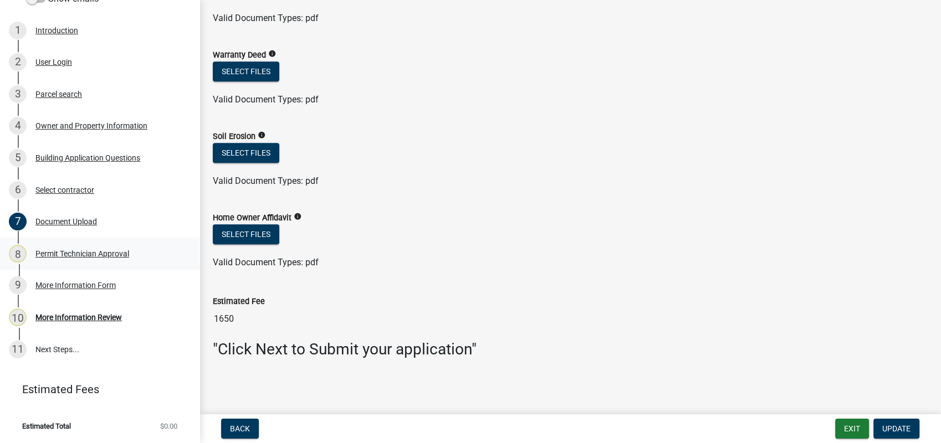
click at [88, 253] on div "Permit Technician Approval" at bounding box center [82, 254] width 94 height 8
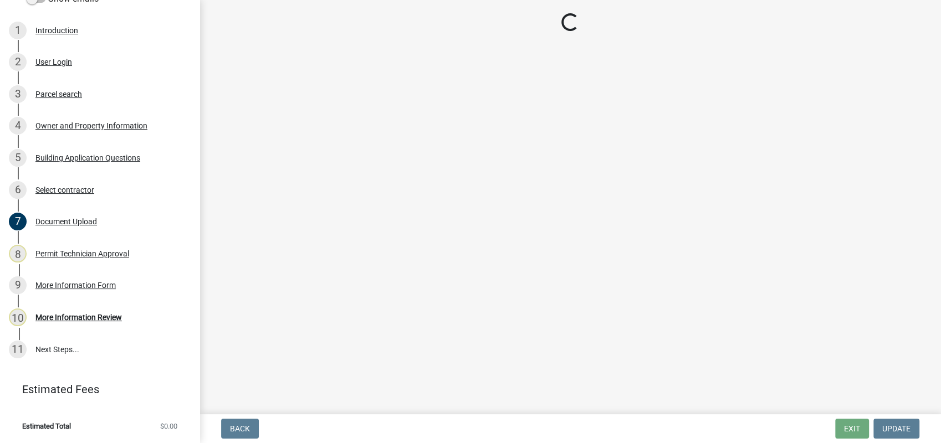
select select "34fe85c2-5f76-4343-b6bb-8ca387e0bed7"
select select "83394b22-4a11-496c-8e5c-75ade2e72faf"
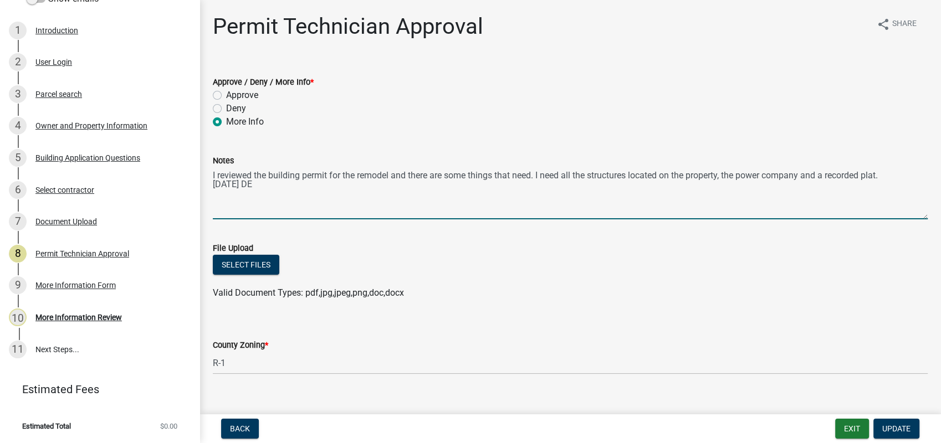
click at [726, 177] on textarea "I reviewed the building permit for the remodel and there are some things that n…" at bounding box center [570, 193] width 715 height 52
drag, startPoint x: 825, startPoint y: 176, endPoint x: 909, endPoint y: 161, distance: 85.5
click at [908, 162] on form "Notes I reviewed the building permit for the remodel and there are some things …" at bounding box center [570, 186] width 715 height 65
click at [233, 190] on textarea "I reviewed the building permit for the remodel and there are some things that n…" at bounding box center [570, 193] width 715 height 52
type textarea "I reviewed the building permit for the remodel and there are some things that n…"
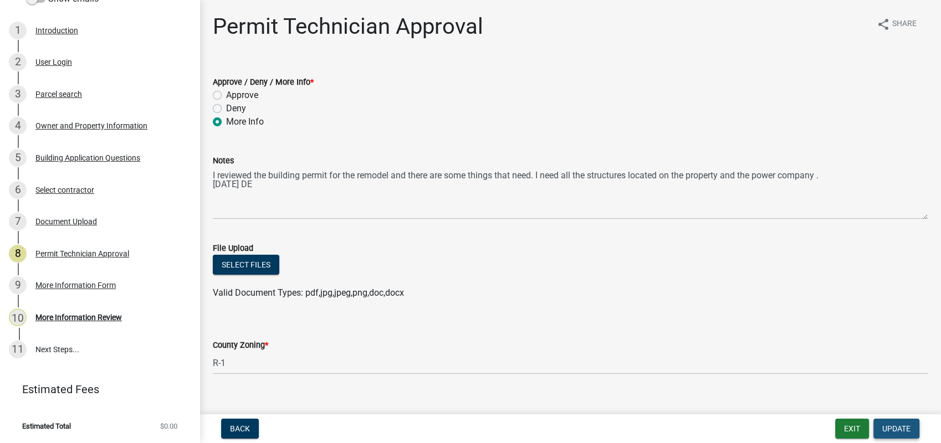
click at [899, 425] on span "Update" at bounding box center [896, 429] width 28 height 9
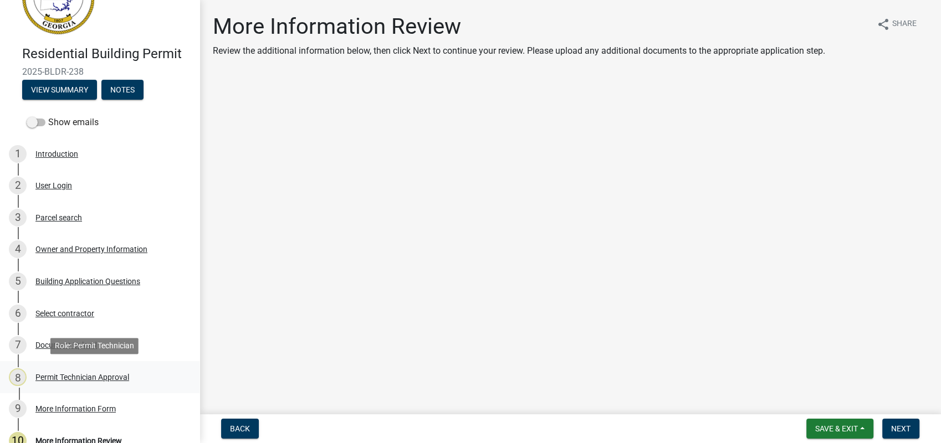
scroll to position [173, 0]
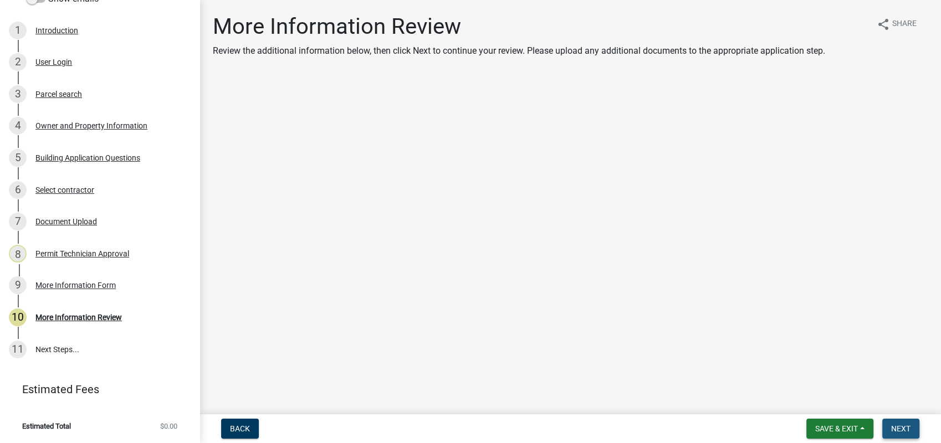
click at [897, 427] on span "Next" at bounding box center [900, 429] width 19 height 9
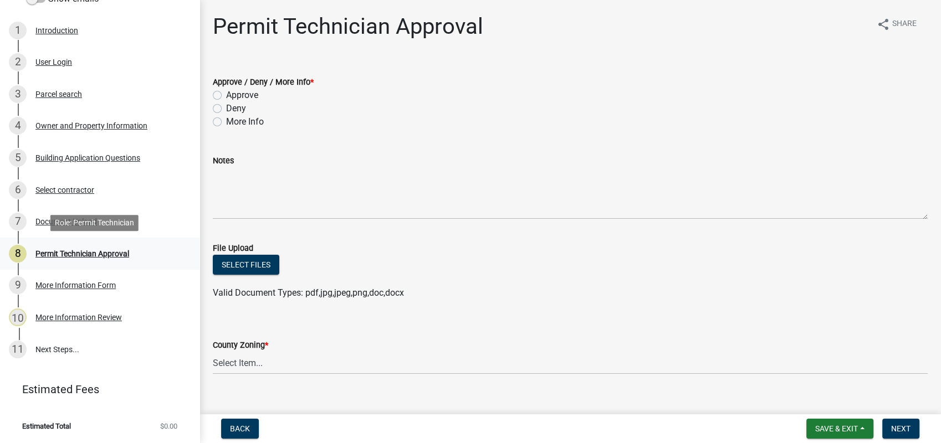
click at [74, 252] on div "Permit Technician Approval" at bounding box center [82, 254] width 94 height 8
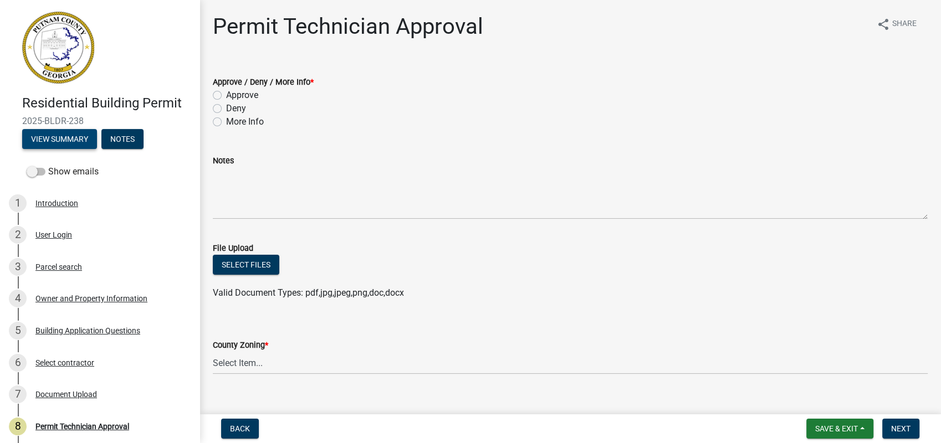
click at [79, 135] on button "View Summary" at bounding box center [59, 139] width 75 height 20
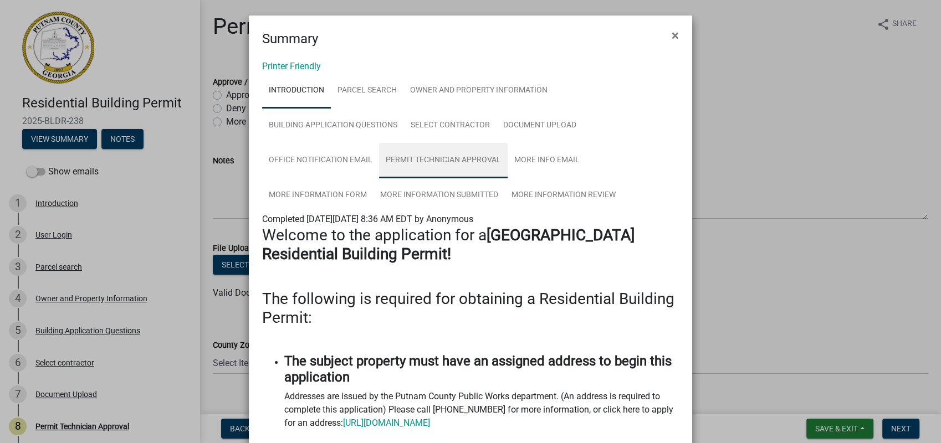
click at [449, 156] on link "Permit Technician Approval" at bounding box center [443, 160] width 129 height 35
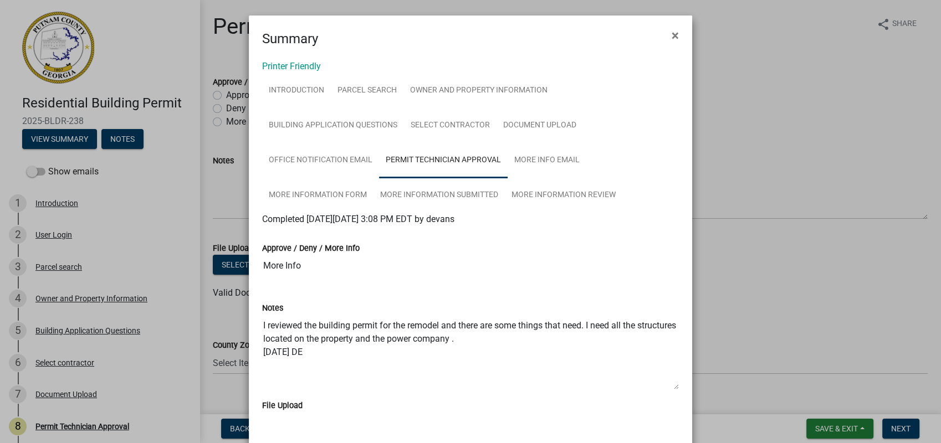
click at [255, 325] on div "Notes I reviewed the building permit for the remodel and there are some things …" at bounding box center [470, 342] width 433 height 113
drag, startPoint x: 257, startPoint y: 324, endPoint x: 591, endPoint y: 366, distance: 337.4
click at [591, 366] on div "Notes I reviewed the building permit for the remodel and there are some things …" at bounding box center [470, 342] width 433 height 113
click at [757, 318] on ngb-modal-window "Summary × Printer Friendly Introduction Parcel search Owner and Property Inform…" at bounding box center [470, 221] width 941 height 443
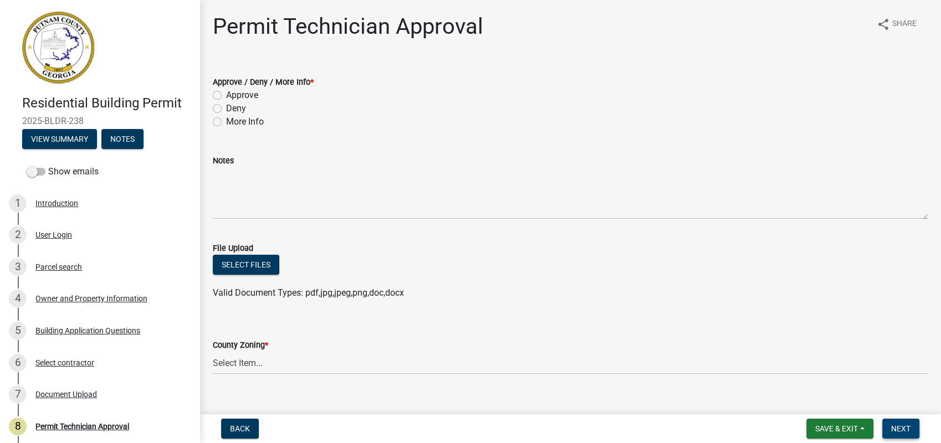
drag, startPoint x: 896, startPoint y: 427, endPoint x: 943, endPoint y: 465, distance: 61.1
click at [941, 443] on html "Internet Explorer does NOT work with GeoPermits. Get a new browser for more sec…" at bounding box center [470, 221] width 941 height 443
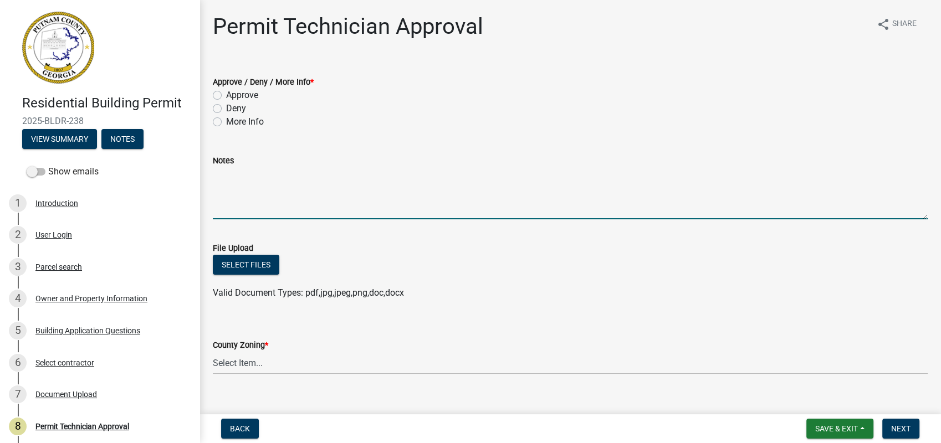
drag, startPoint x: 292, startPoint y: 175, endPoint x: 288, endPoint y: 180, distance: 6.3
click at [289, 178] on textarea "Notes" at bounding box center [570, 193] width 715 height 52
paste textarea "I reviewed the building permit for the remodel and there are some things that n…"
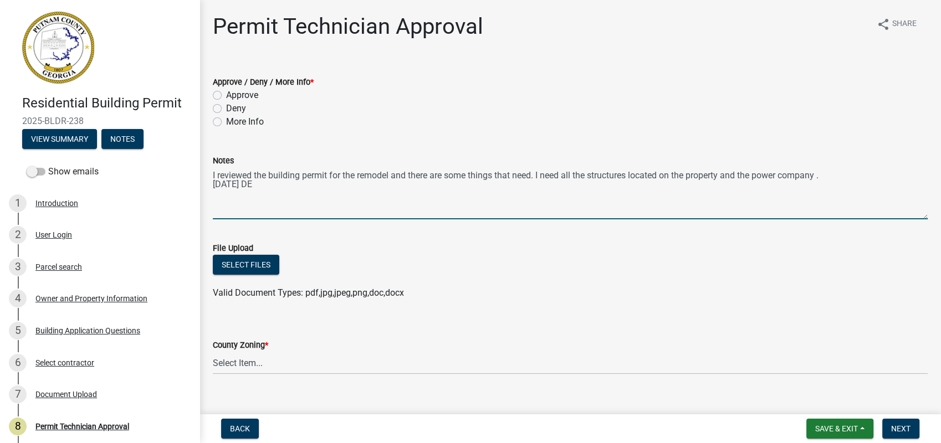
type textarea "I reviewed the building permit for the remodel and there are some things that n…"
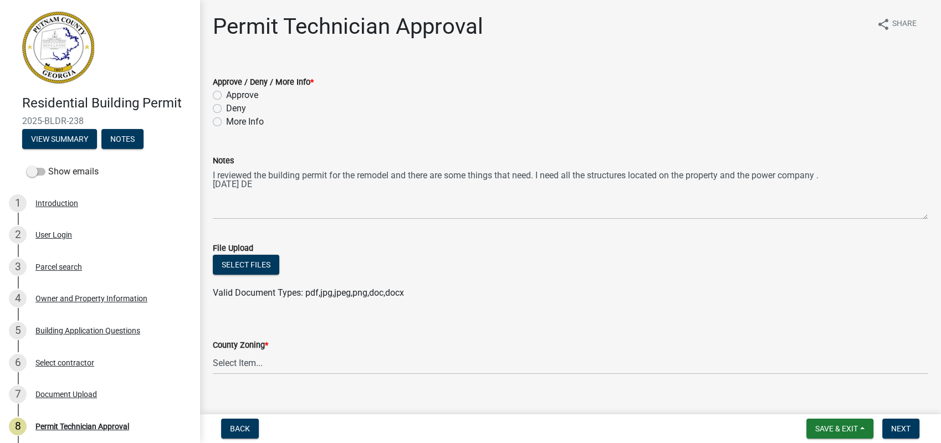
click at [226, 121] on label "More Info" at bounding box center [245, 121] width 38 height 13
click at [226, 121] on input "More Info" at bounding box center [229, 118] width 7 height 7
radio input "true"
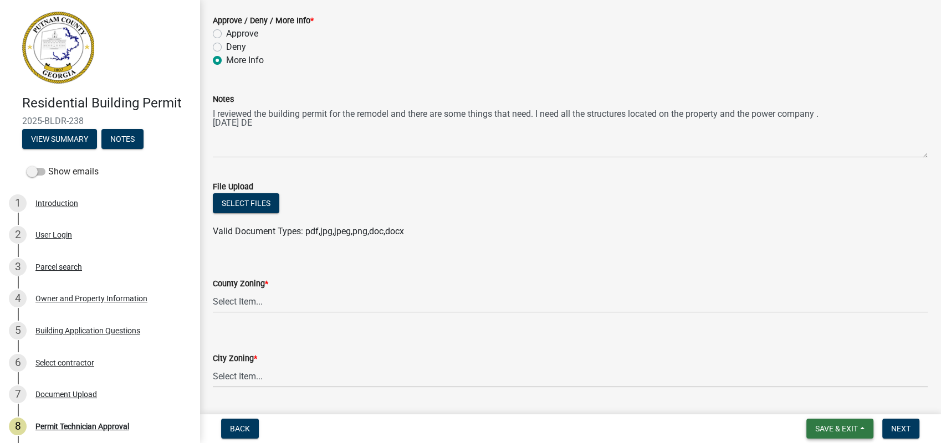
click at [840, 426] on span "Save & Exit" at bounding box center [836, 429] width 43 height 9
click at [817, 364] on button "Save" at bounding box center [829, 373] width 89 height 27
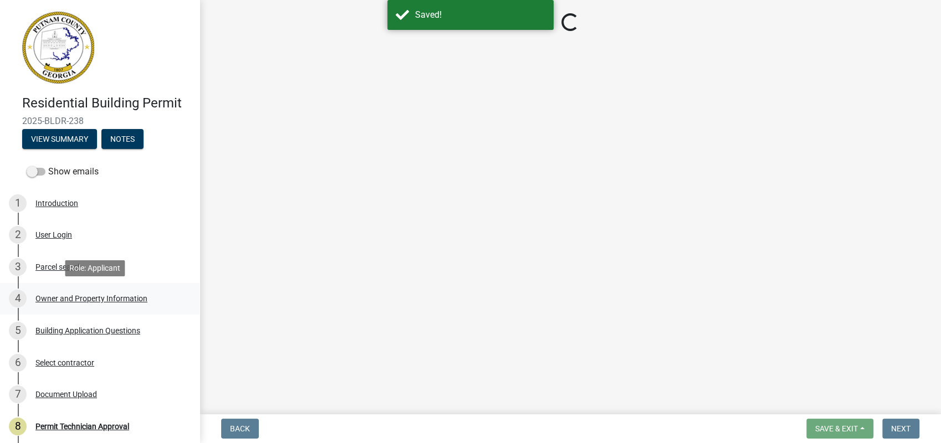
click at [85, 295] on div "Owner and Property Information" at bounding box center [91, 299] width 112 height 8
select select "34fe85c2-5f76-4343-b6bb-8ca387e0bed7"
select select "83394b22-4a11-496c-8e5c-75ade2e72faf"
select select "295c155f-de53-4b68-9fdd-08c8883e9b6f"
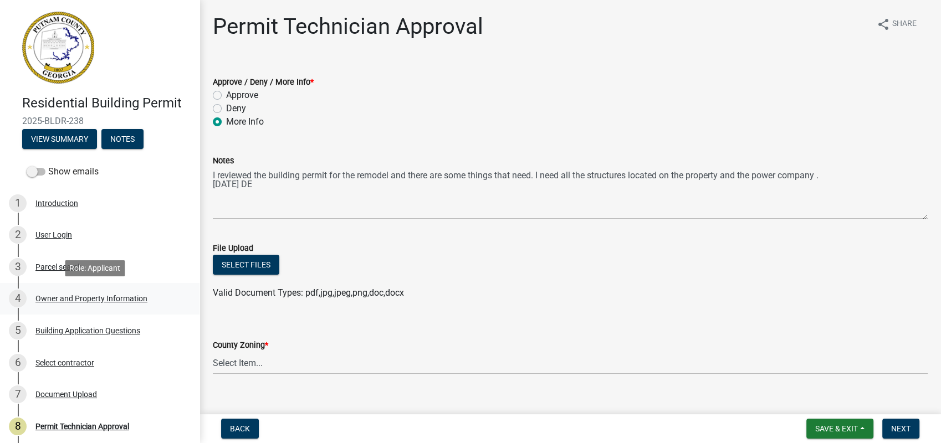
click at [88, 295] on div "Owner and Property Information" at bounding box center [91, 299] width 112 height 8
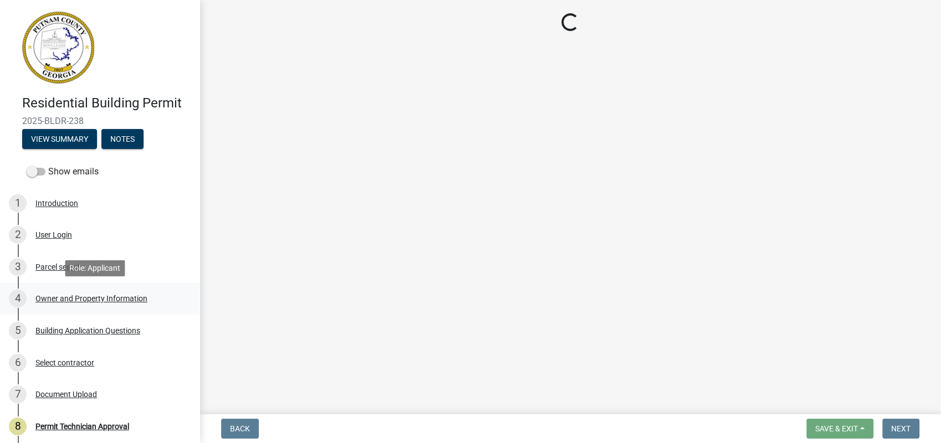
select select "34fe85c2-5f76-4343-b6bb-8ca387e0bed7"
select select "83394b22-4a11-496c-8e5c-75ade2e72faf"
select select "295c155f-de53-4b68-9fdd-08c8883e9b6f"
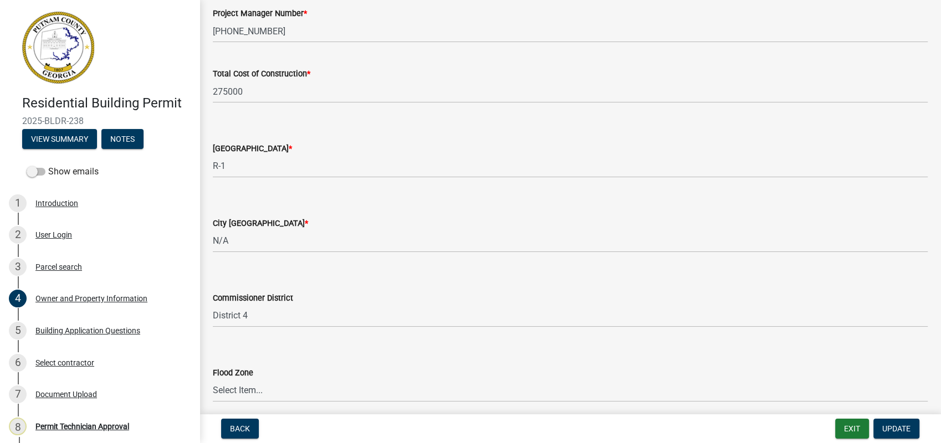
scroll to position [1876, 0]
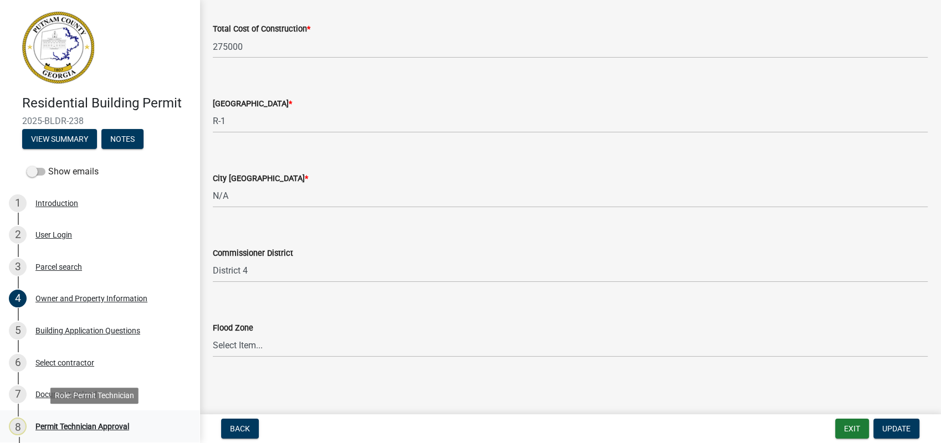
click at [89, 427] on div "Permit Technician Approval" at bounding box center [82, 427] width 94 height 8
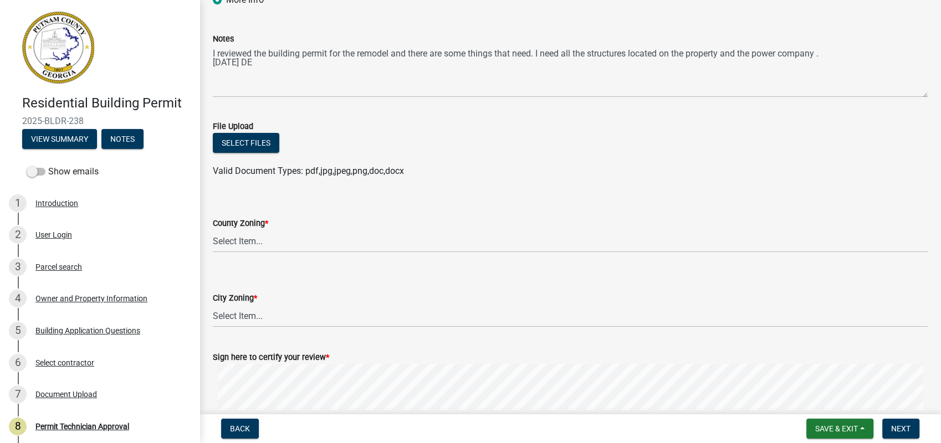
scroll to position [123, 0]
click at [244, 234] on select "Select Item... AG-1 R-1R R-1 R-2 MHP RM-1 RM-3 C-1 C-2 I-M PUD N/A" at bounding box center [570, 240] width 715 height 23
click at [213, 229] on select "Select Item... AG-1 R-1R R-1 R-2 MHP RM-1 RM-3 C-1 C-2 I-M PUD N/A" at bounding box center [570, 240] width 715 height 23
select select "34fe85c2-5f76-4343-b6bb-8ca387e0bed7"
click at [253, 323] on select "Select Item... A-1 A-2 R-1 R-2 R-3 R-4 MHP C-1 C-2 I-1 I-2 DB FH H-P N/A" at bounding box center [570, 315] width 715 height 23
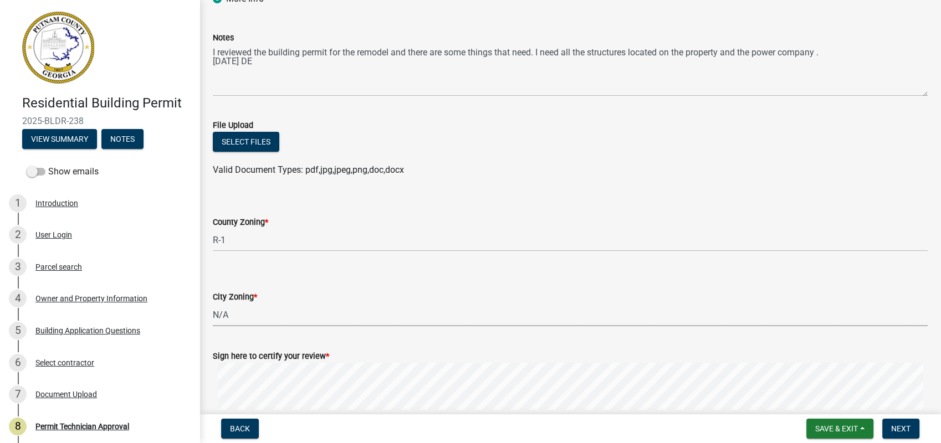
click at [213, 304] on select "Select Item... A-1 A-2 R-1 R-2 R-3 R-4 MHP C-1 C-2 I-1 I-2 DB FH H-P N/A" at bounding box center [570, 315] width 715 height 23
select select "83394b22-4a11-496c-8e5c-75ade2e72faf"
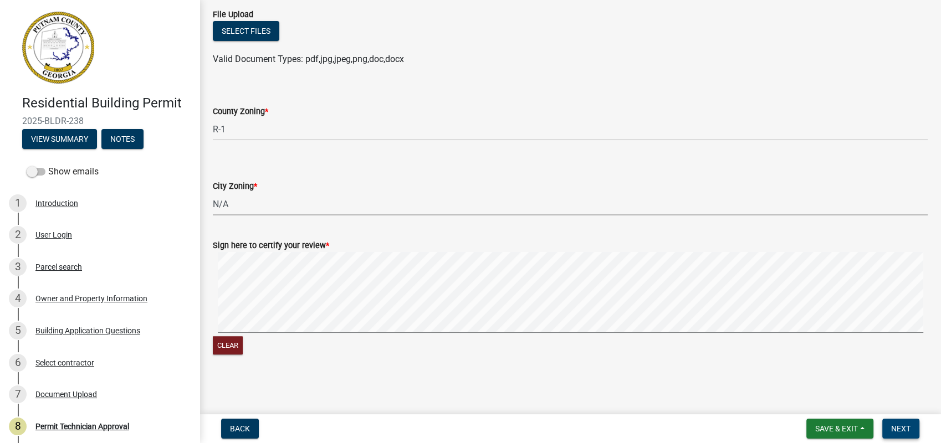
click at [899, 426] on span "Next" at bounding box center [900, 429] width 19 height 9
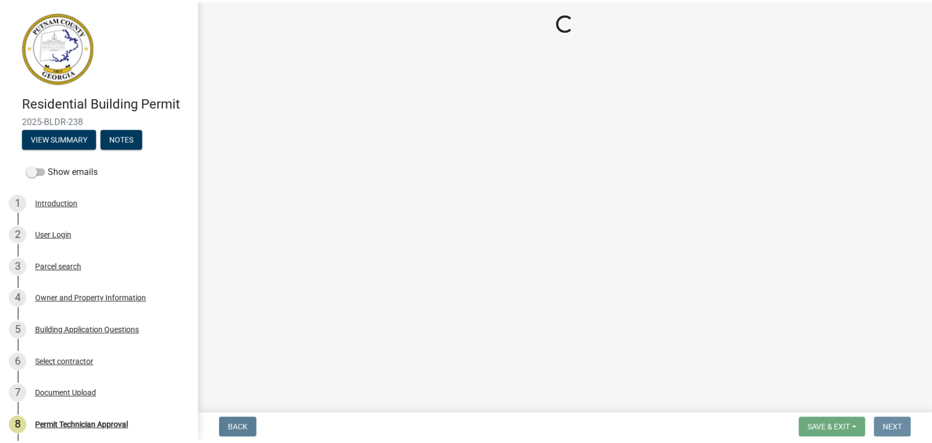
scroll to position [0, 0]
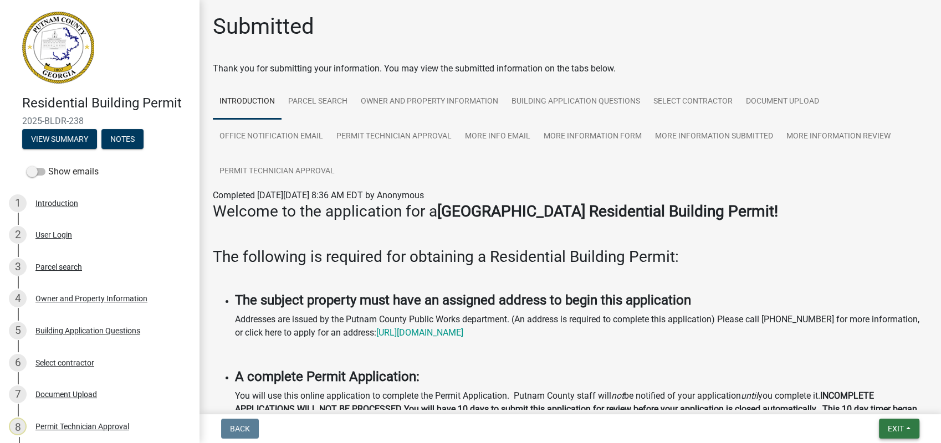
click at [891, 433] on span "Exit" at bounding box center [896, 429] width 16 height 9
click at [890, 403] on button "Save & Exit" at bounding box center [875, 400] width 89 height 27
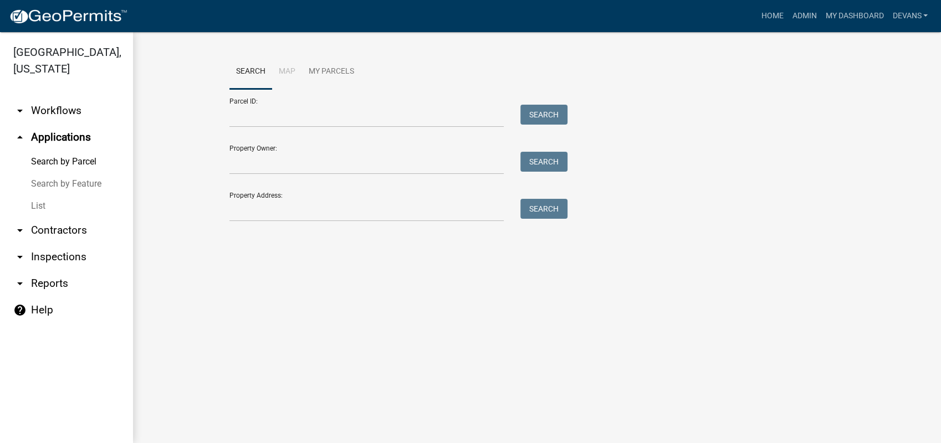
click at [37, 281] on link "arrow_drop_down Reports" at bounding box center [66, 284] width 133 height 27
select select "0: null"
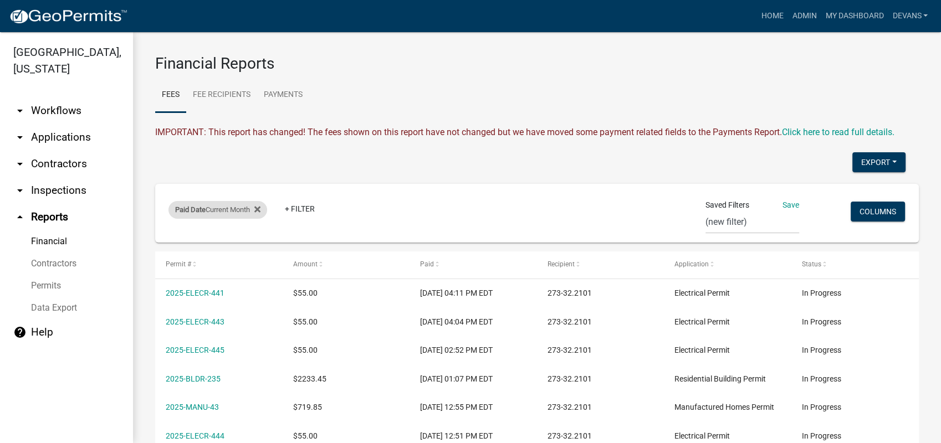
click at [208, 210] on div "Paid Date Current Month" at bounding box center [218, 210] width 99 height 18
select select "this_1_months"
click at [267, 208] on div "Paid Date Current Month Remove this filter" at bounding box center [218, 210] width 99 height 18
click at [261, 208] on icon at bounding box center [257, 210] width 6 height 6
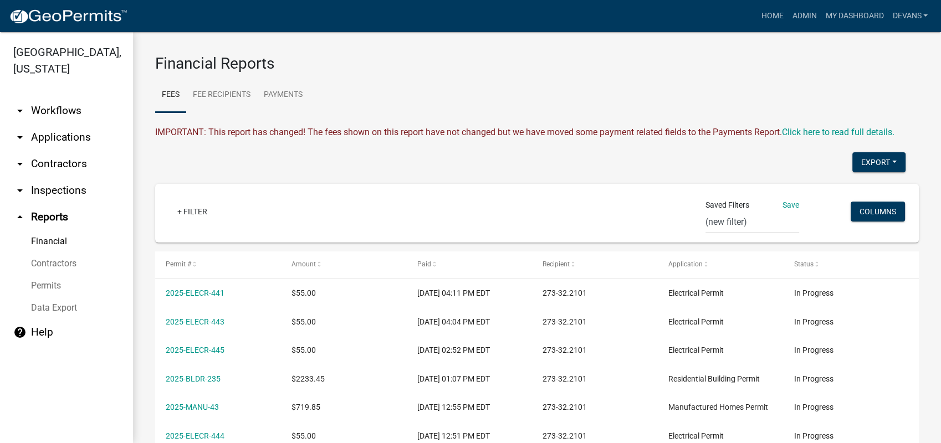
click at [49, 218] on link "arrow_drop_up Reports" at bounding box center [66, 217] width 133 height 27
click at [186, 206] on link "+ Filter" at bounding box center [193, 212] width 48 height 20
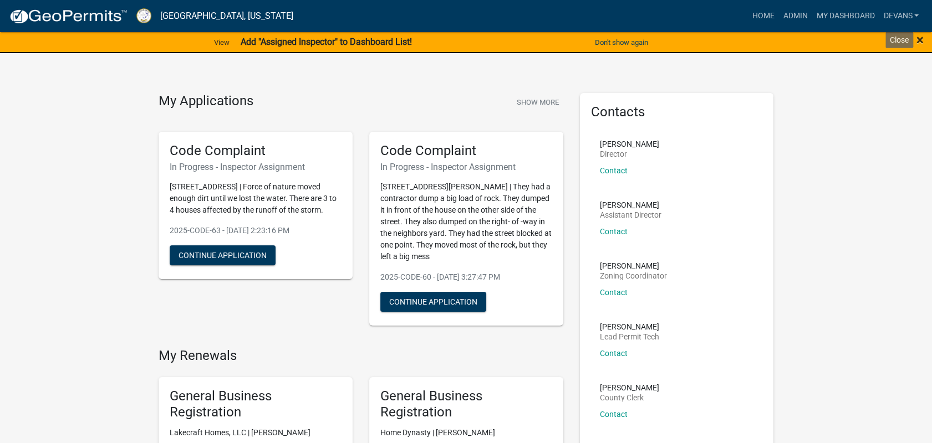
click at [921, 41] on span "×" at bounding box center [919, 40] width 7 height 16
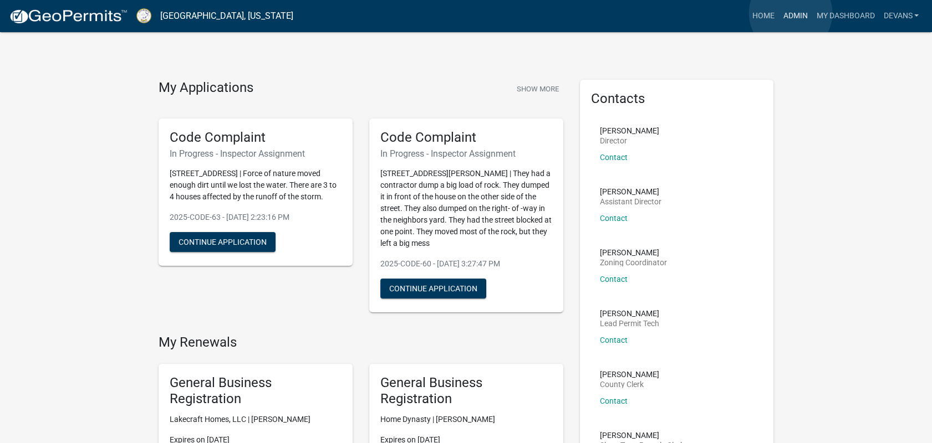
click at [790, 13] on link "Admin" at bounding box center [794, 16] width 33 height 21
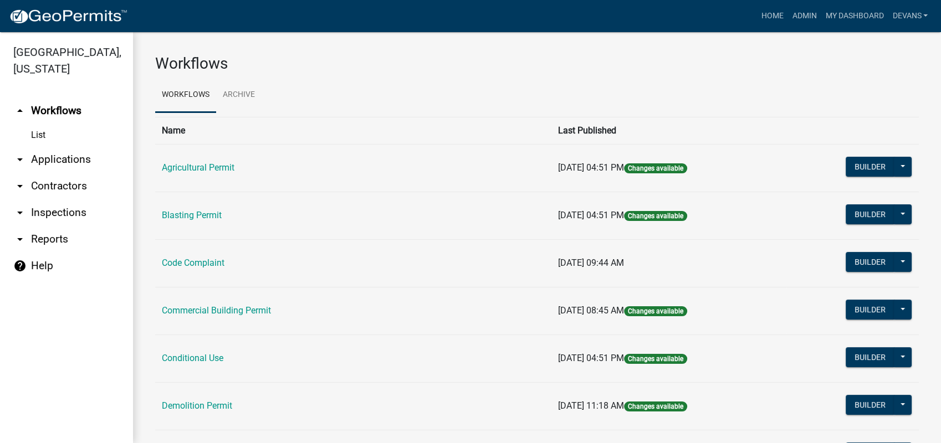
click at [44, 160] on link "arrow_drop_down Applications" at bounding box center [66, 159] width 133 height 27
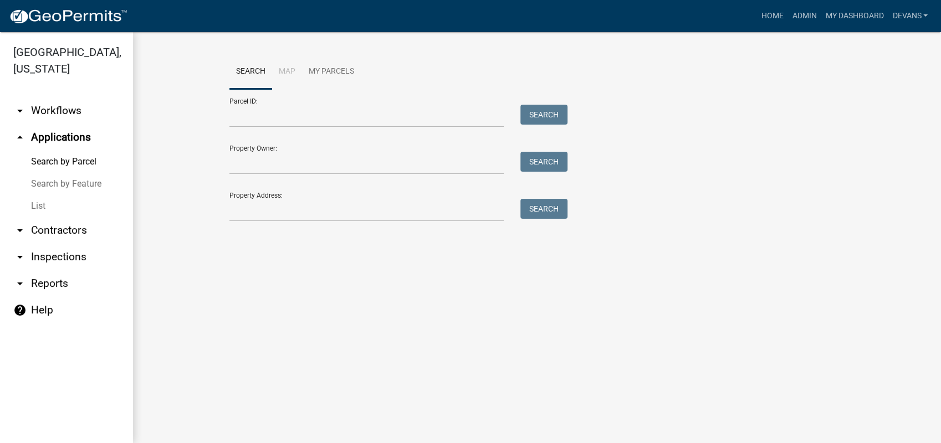
click at [34, 204] on link "List" at bounding box center [66, 206] width 133 height 22
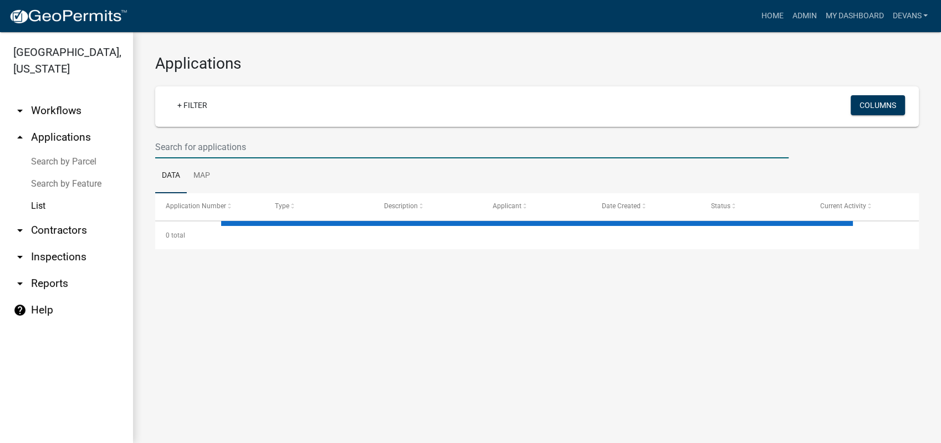
click at [275, 151] on input "text" at bounding box center [472, 147] width 634 height 23
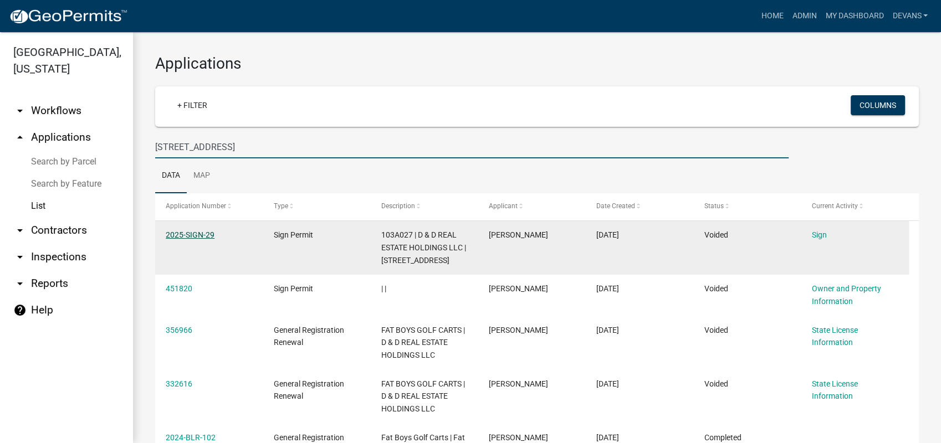
type input "939 greensboro rd"
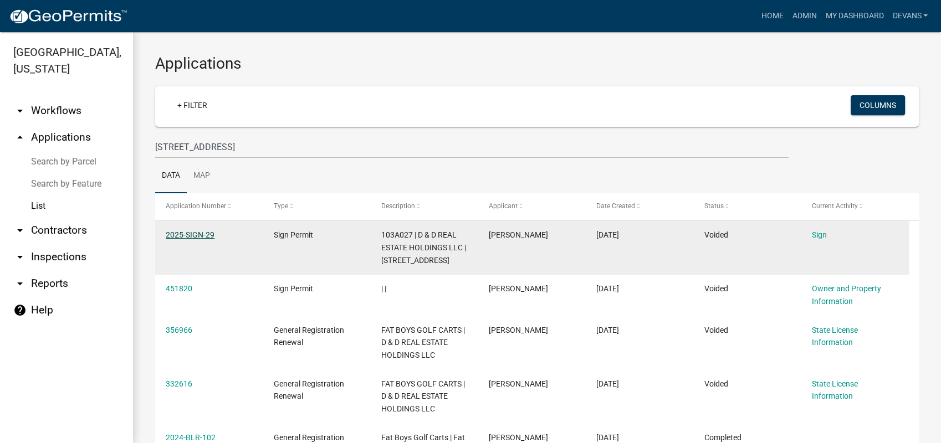
click at [188, 233] on link "2025-SIGN-29" at bounding box center [190, 235] width 49 height 9
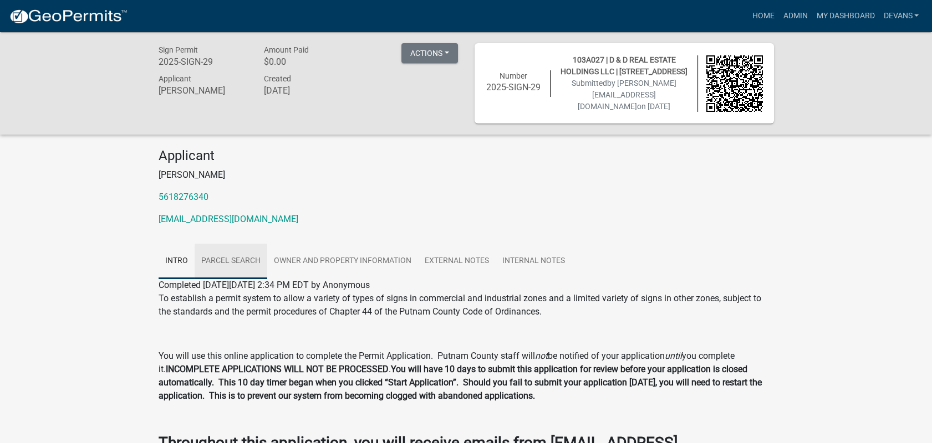
click at [238, 262] on link "Parcel search" at bounding box center [231, 261] width 73 height 35
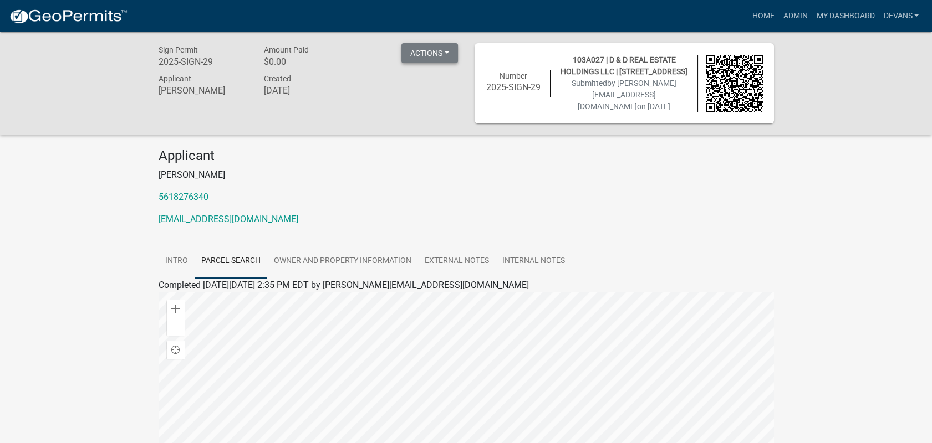
click at [422, 51] on button "Actions" at bounding box center [429, 53] width 57 height 20
click at [422, 80] on link "Unvoid" at bounding box center [445, 82] width 89 height 27
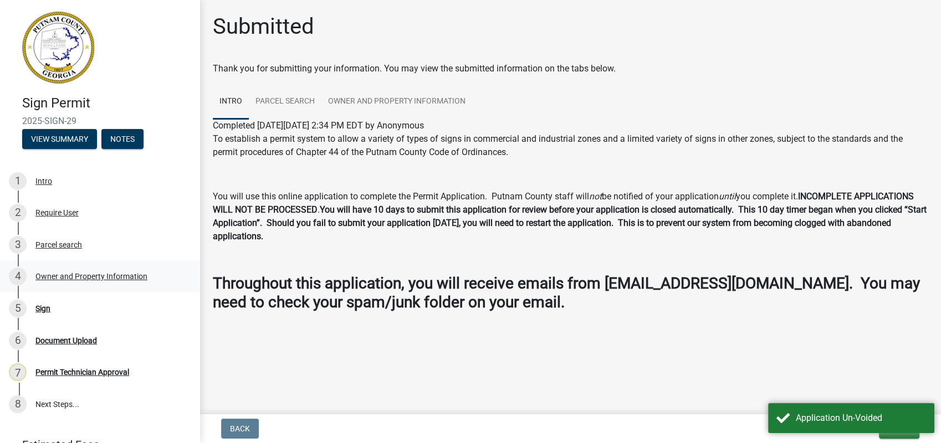
click at [92, 274] on div "Owner and Property Information" at bounding box center [91, 277] width 112 height 8
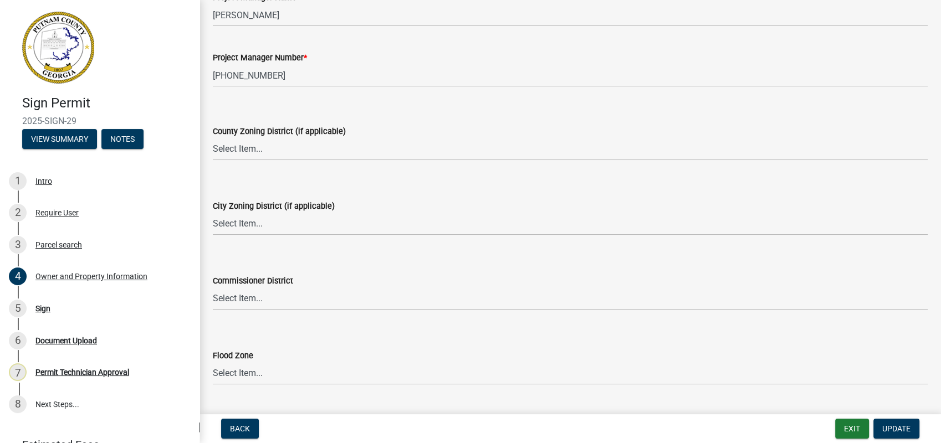
scroll to position [1875, 0]
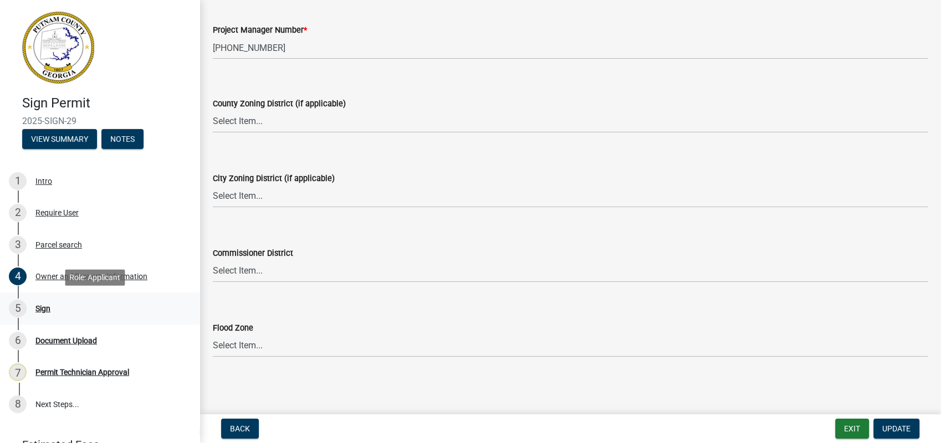
click at [42, 302] on div "5 Sign" at bounding box center [95, 309] width 173 height 18
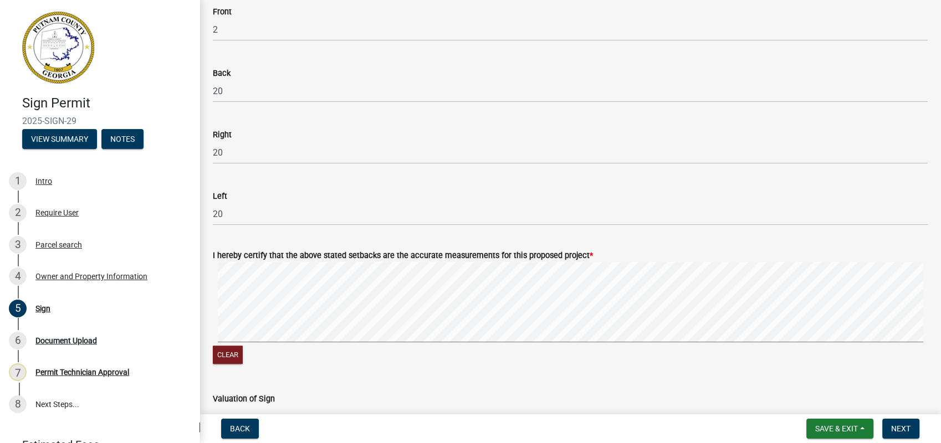
scroll to position [492, 0]
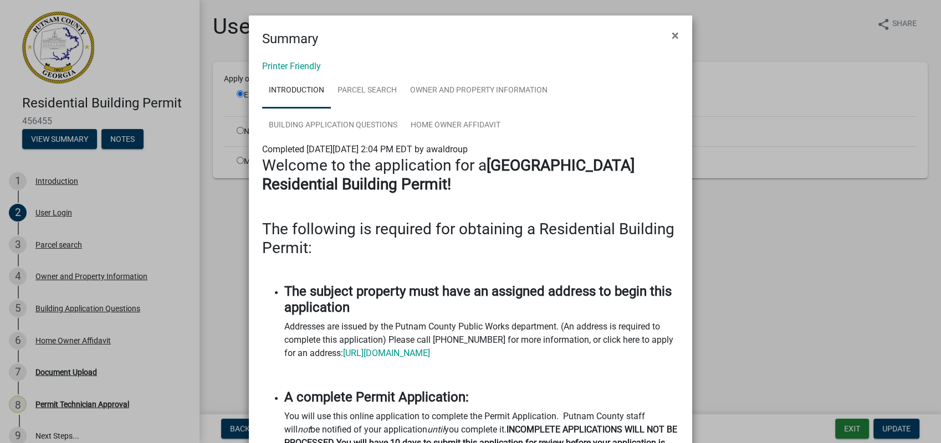
click at [773, 229] on ngb-modal-window "Summary × Printer Friendly Introduction Parcel search Owner and Property Inform…" at bounding box center [470, 221] width 941 height 443
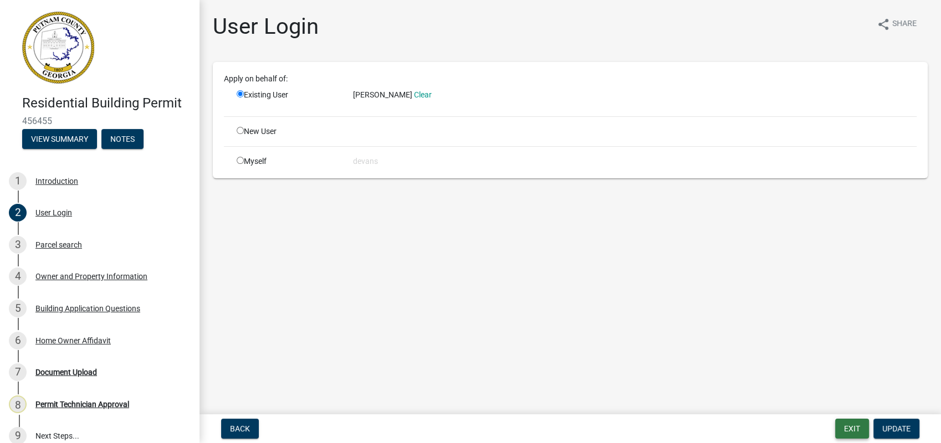
click at [854, 432] on button "Exit" at bounding box center [852, 429] width 34 height 20
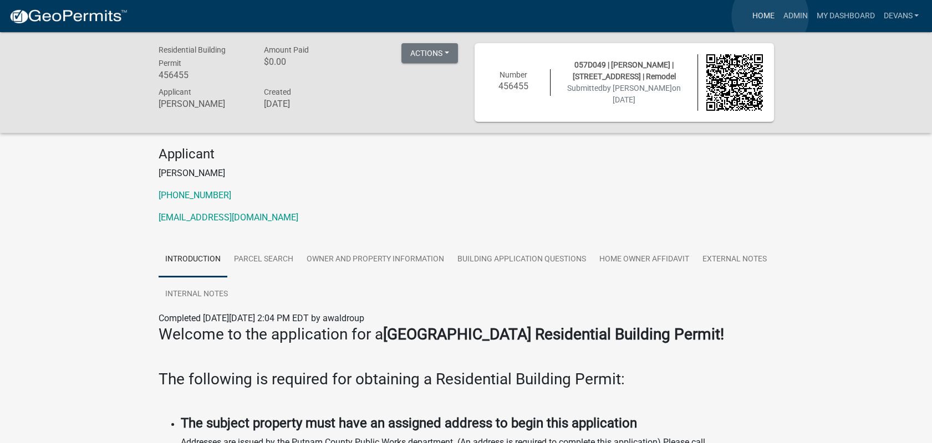
click at [770, 16] on link "Home" at bounding box center [762, 16] width 31 height 21
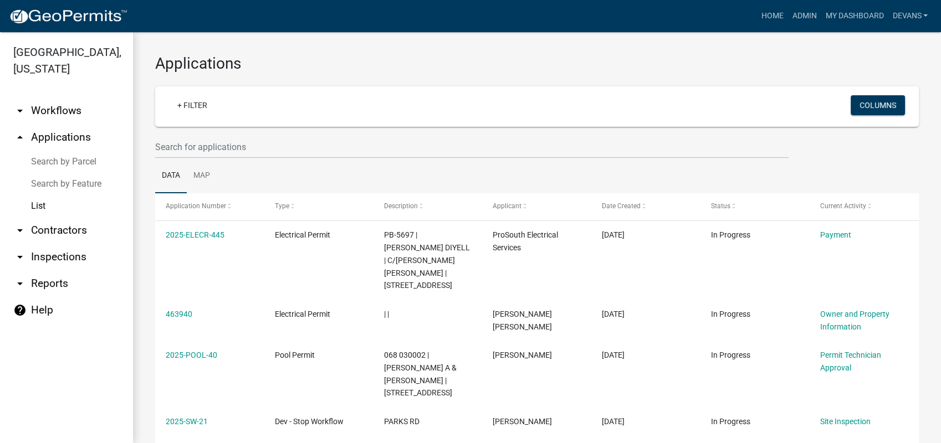
click at [44, 279] on link "arrow_drop_down Reports" at bounding box center [66, 284] width 133 height 27
select select "0: null"
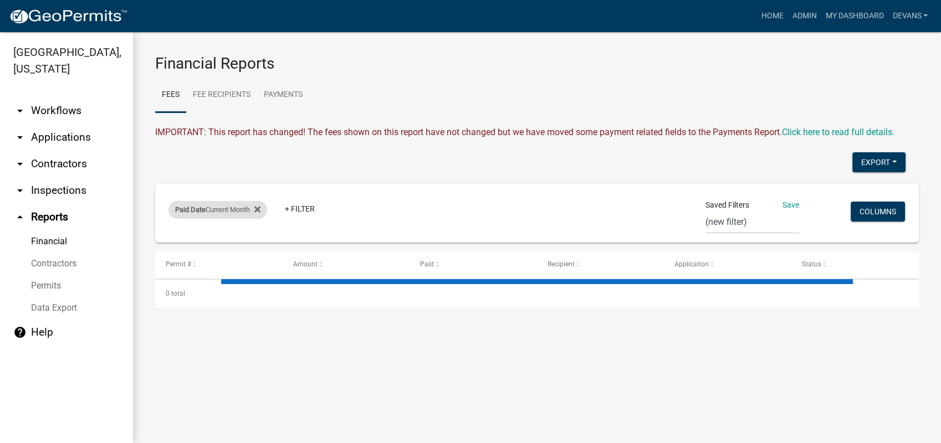
click at [267, 208] on div "Paid Date Current Month" at bounding box center [218, 210] width 99 height 18
select select "this_1_months"
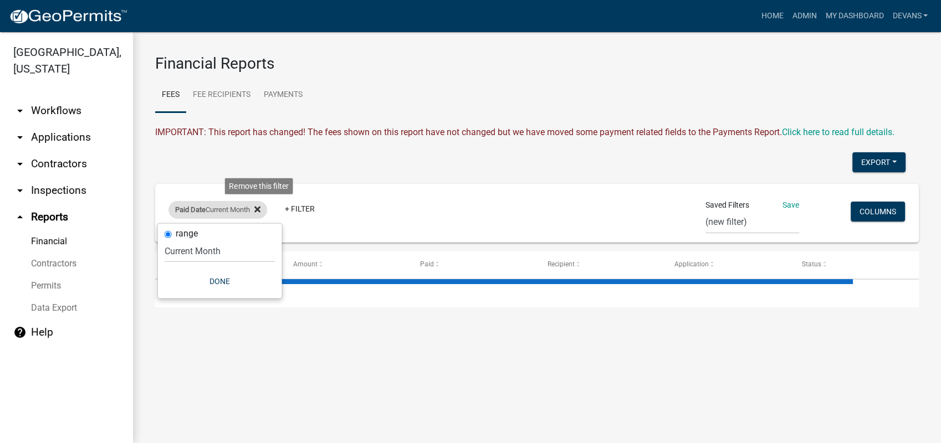
click at [261, 208] on icon at bounding box center [257, 210] width 6 height 6
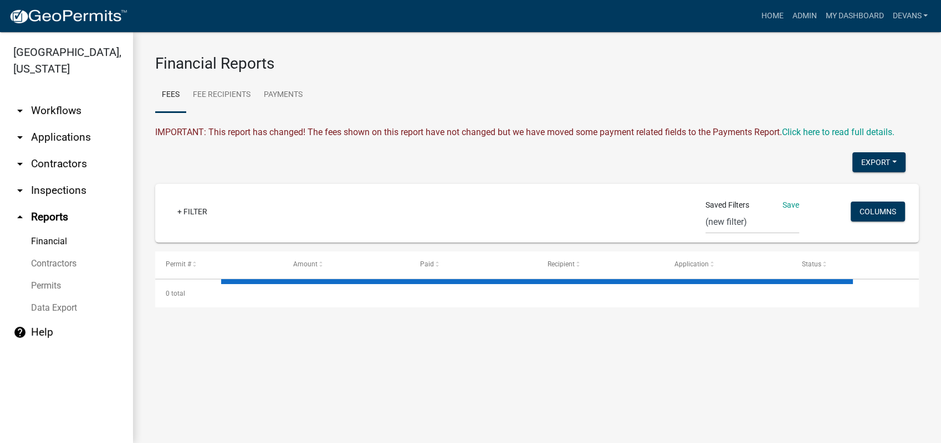
click at [328, 160] on div "Export Excel Format (.xlsx) CSV Format (.csv)" at bounding box center [530, 163] width 767 height 23
click at [615, 219] on div "+ Filter" at bounding box center [411, 213] width 503 height 23
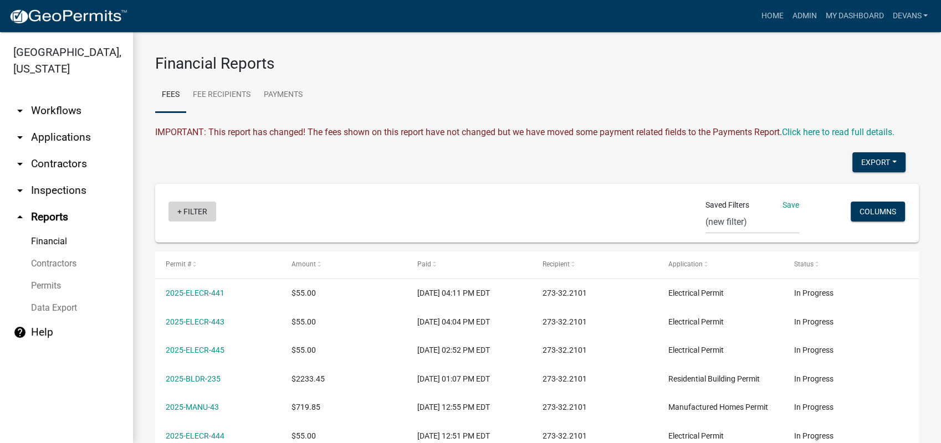
click at [180, 211] on link "+ Filter" at bounding box center [193, 212] width 48 height 20
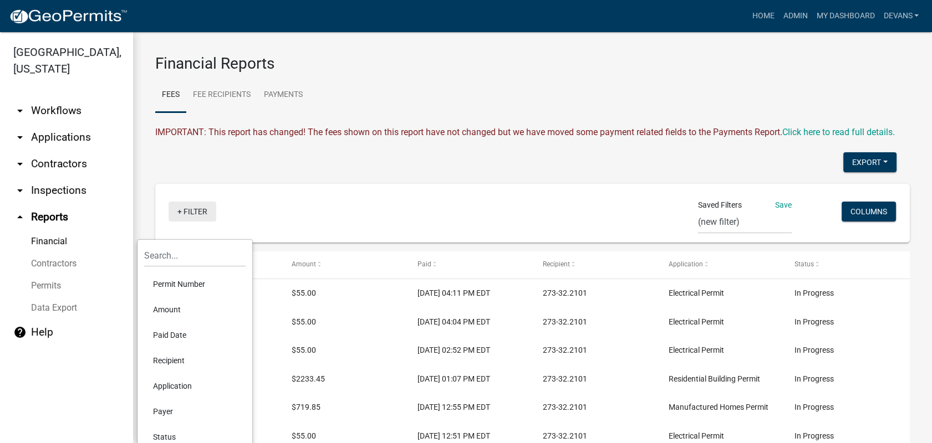
click at [196, 222] on link "+ Filter" at bounding box center [193, 212] width 48 height 20
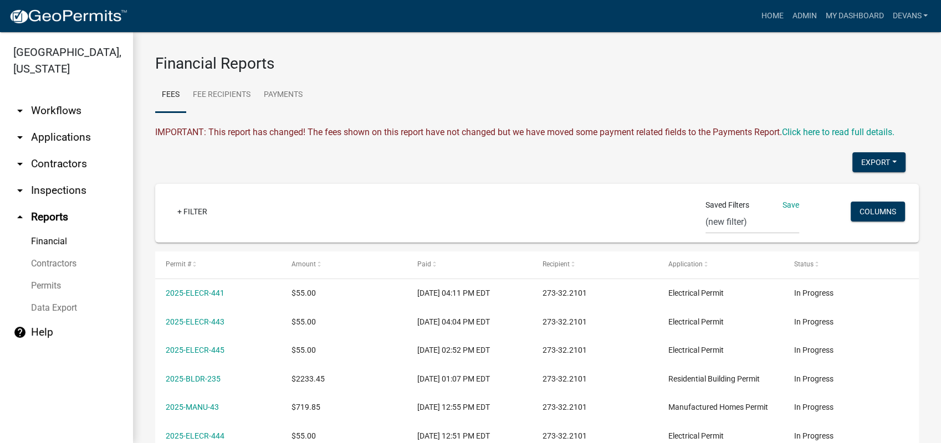
click at [57, 216] on link "arrow_drop_up Reports" at bounding box center [66, 217] width 133 height 27
click at [201, 217] on link "+ Filter" at bounding box center [193, 212] width 48 height 20
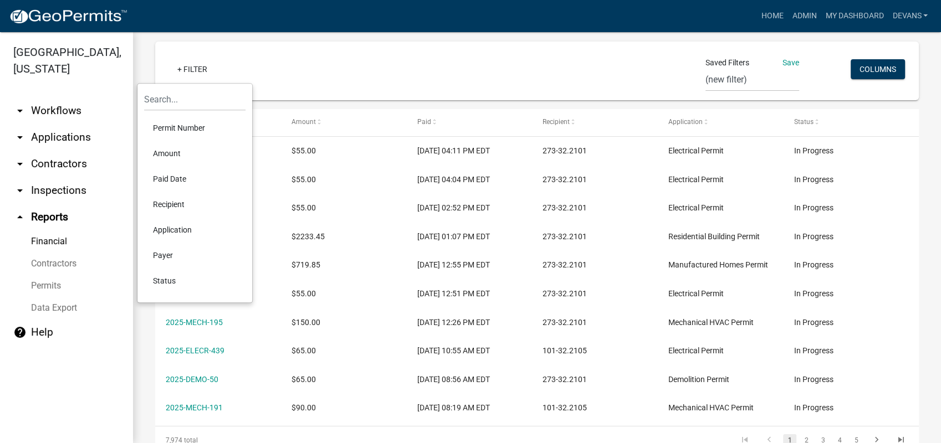
scroll to position [123, 0]
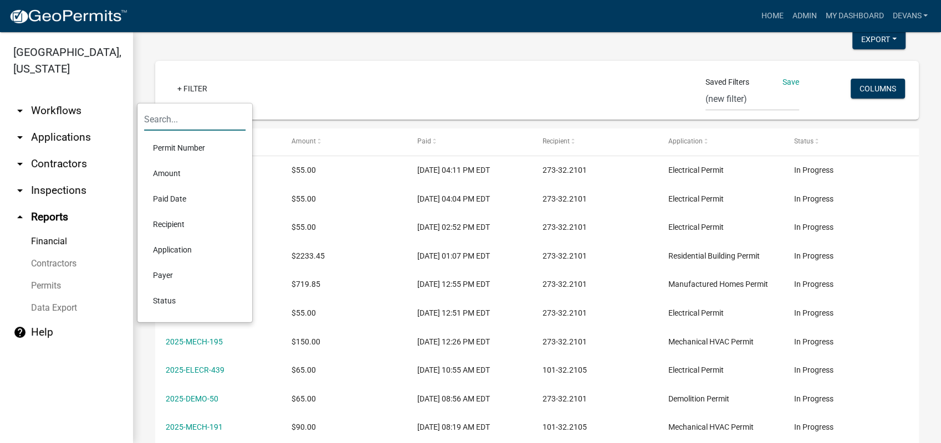
click at [186, 119] on input "text" at bounding box center [194, 119] width 101 height 23
click at [259, 105] on div "+ Filter Saved Filters Save city from county Cash, Check, CC Fee Payment - Reci…" at bounding box center [537, 90] width 754 height 59
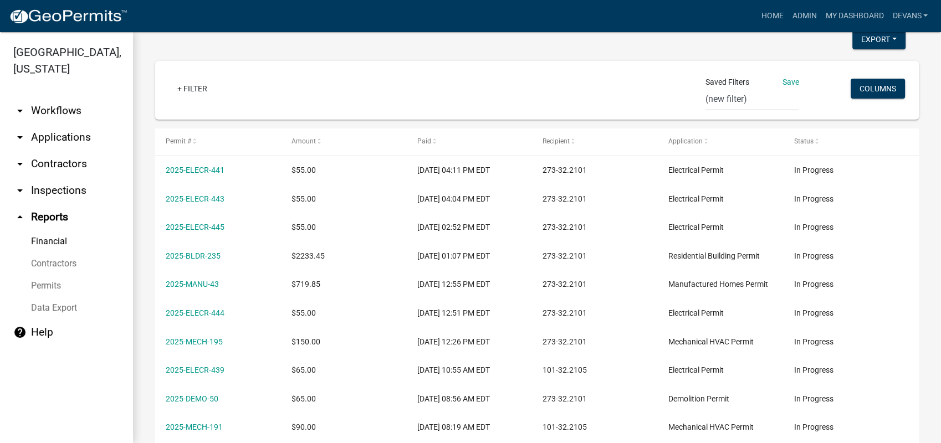
click at [195, 106] on div "+ Filter Saved Filters Save city from county Cash, Check, CC Fee Payment - Reci…" at bounding box center [537, 90] width 754 height 59
click at [191, 88] on link "+ Filter" at bounding box center [193, 89] width 48 height 20
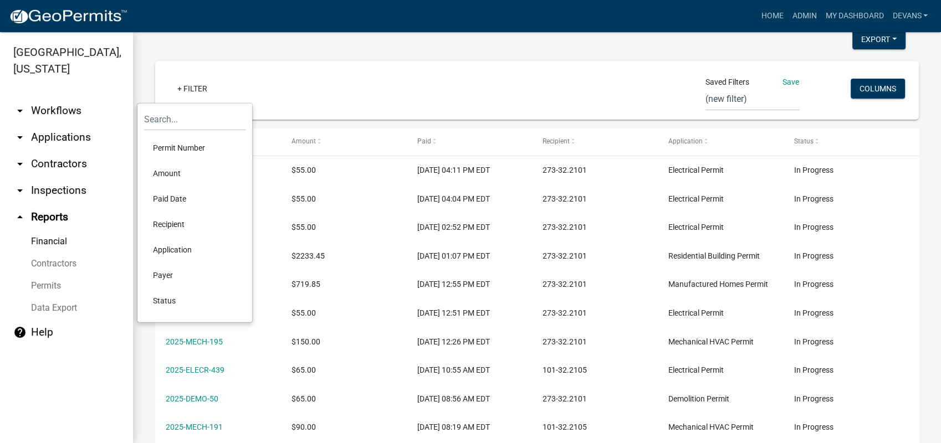
click at [181, 200] on li "Paid Date" at bounding box center [194, 198] width 101 height 25
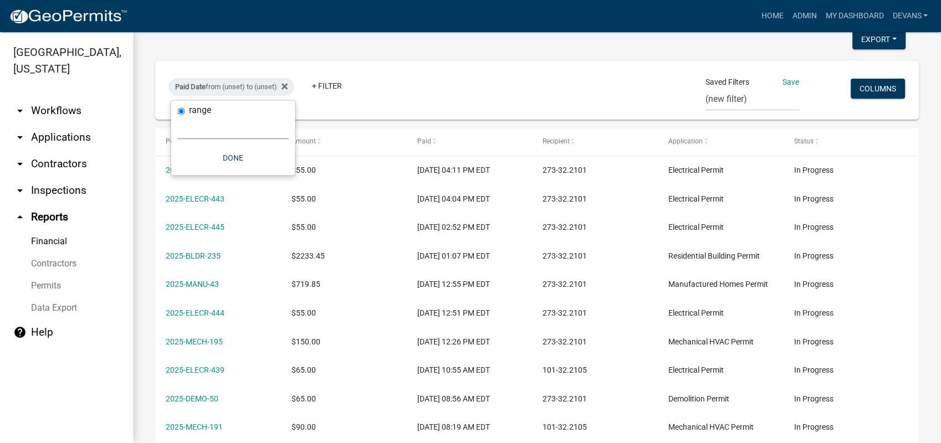
click at [234, 137] on select "[DATE] [DATE] Current Week Previous Week Current Month Last Month Current Calen…" at bounding box center [233, 127] width 111 height 23
select select "this_1_days"
click at [178, 116] on select "[DATE] [DATE] Current Week Previous Week Current Month Last Month Current Calen…" at bounding box center [233, 127] width 111 height 23
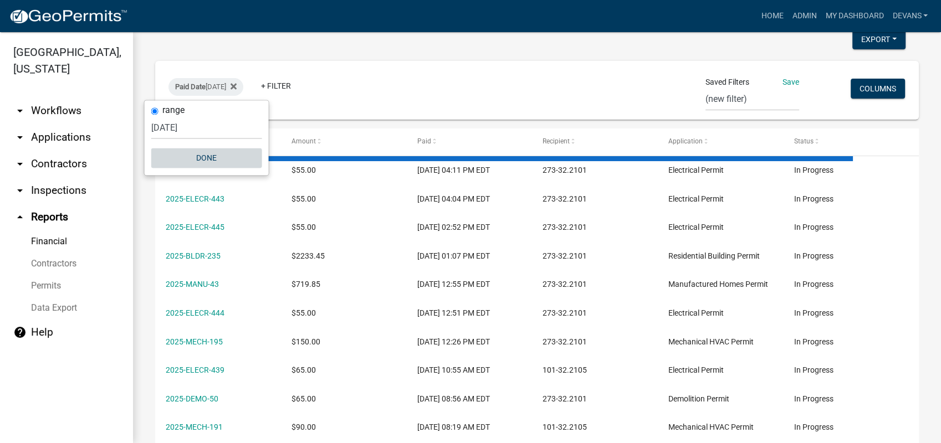
click at [202, 155] on button "Done" at bounding box center [206, 158] width 111 height 20
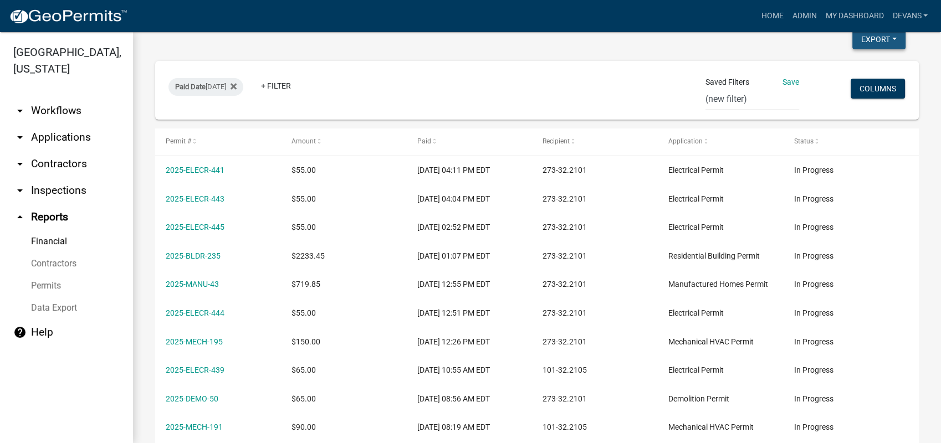
click at [865, 39] on button "Export" at bounding box center [879, 39] width 53 height 20
click at [839, 71] on button "Excel Format (.xlsx)" at bounding box center [854, 68] width 104 height 27
